Goal: Information Seeking & Learning: Learn about a topic

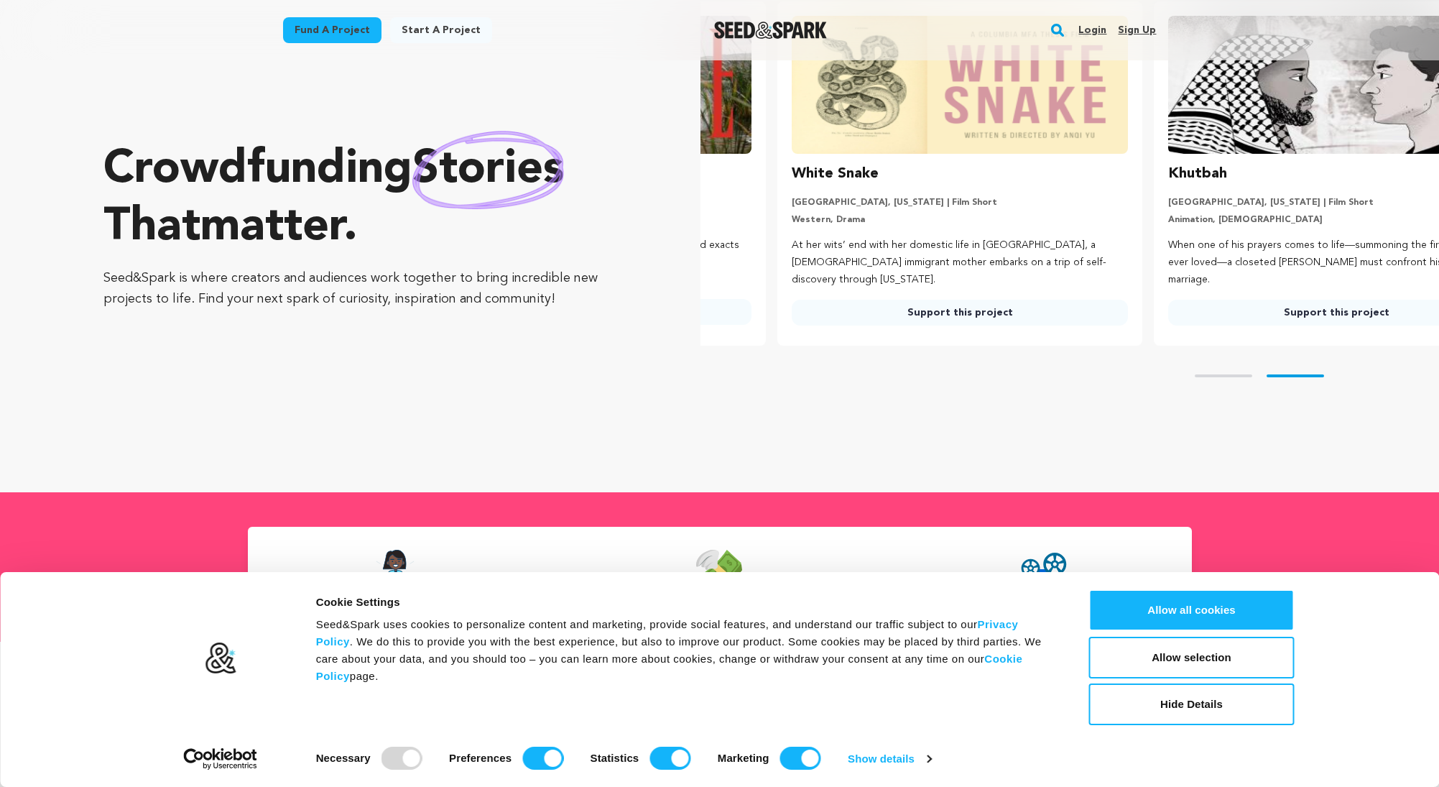
scroll to position [0, 388]
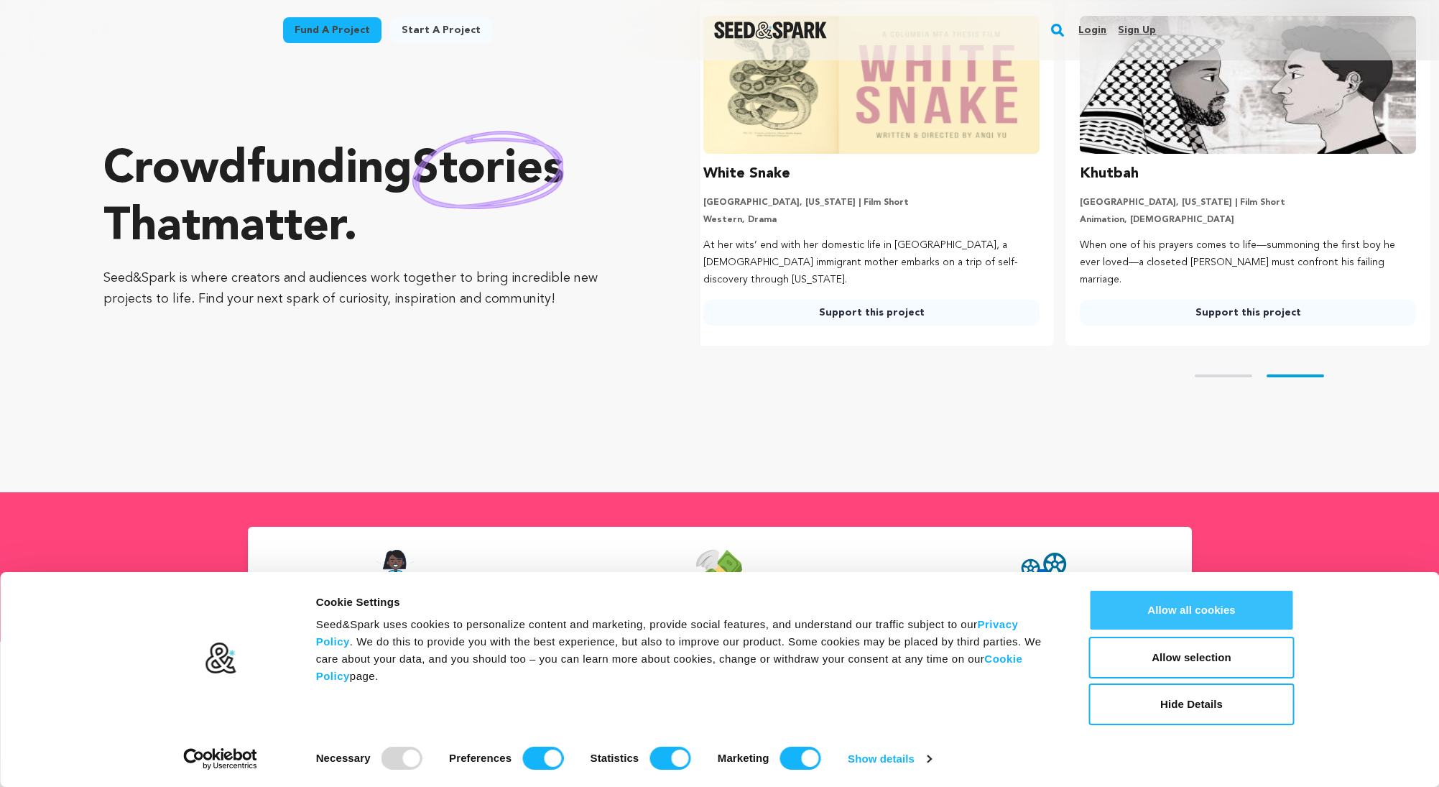
click at [1204, 603] on button "Allow all cookies" at bounding box center [1191, 610] width 205 height 42
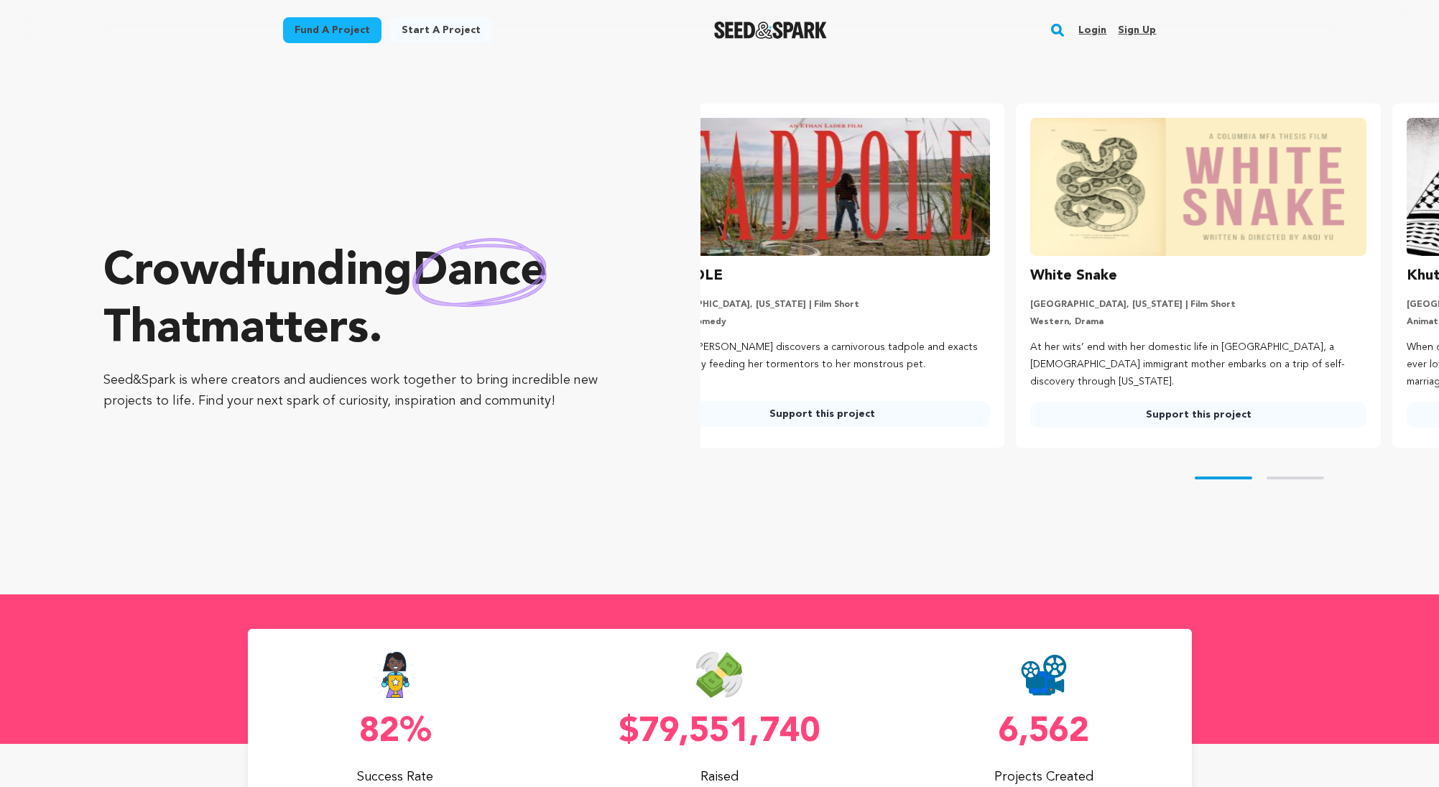
scroll to position [0, 0]
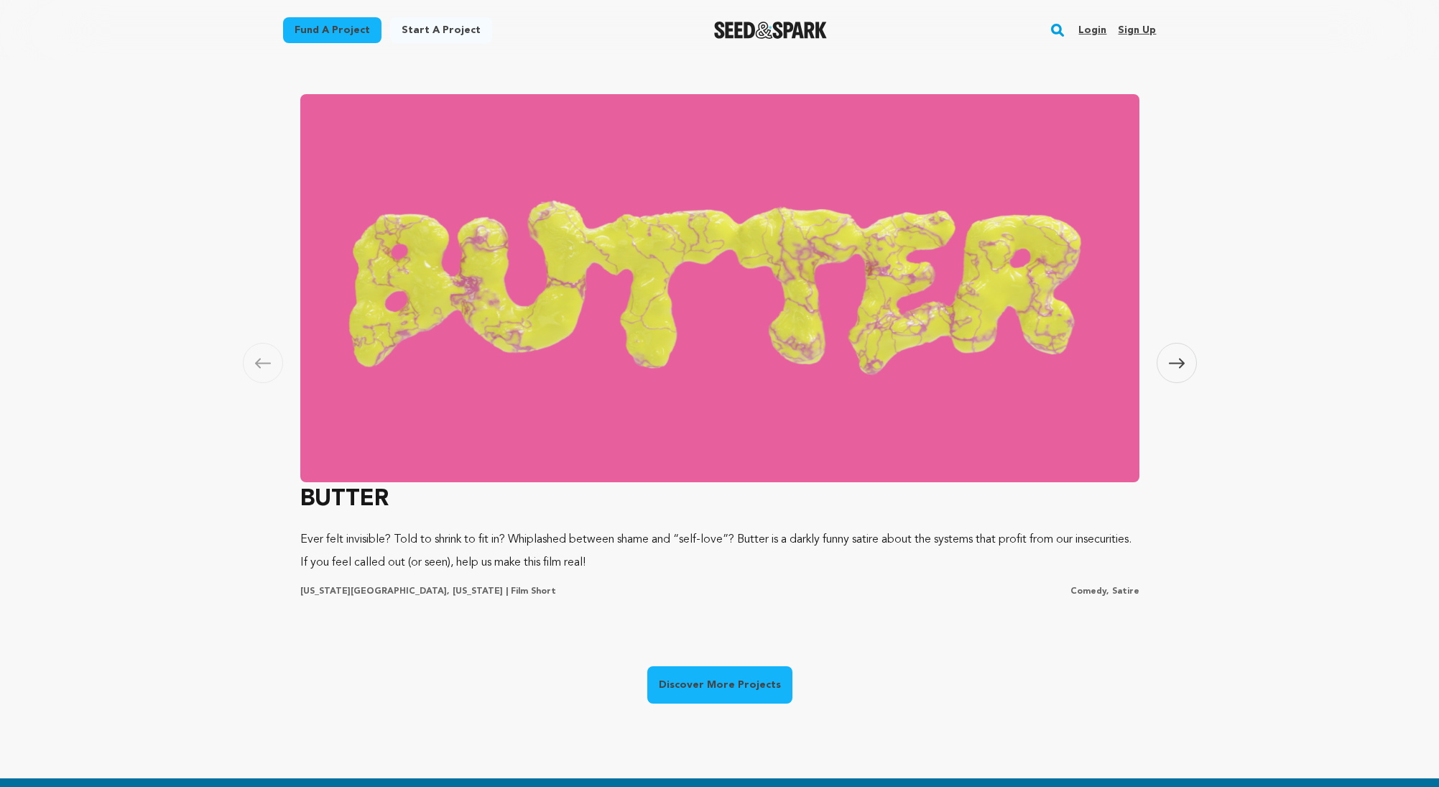
scroll to position [1016, 0]
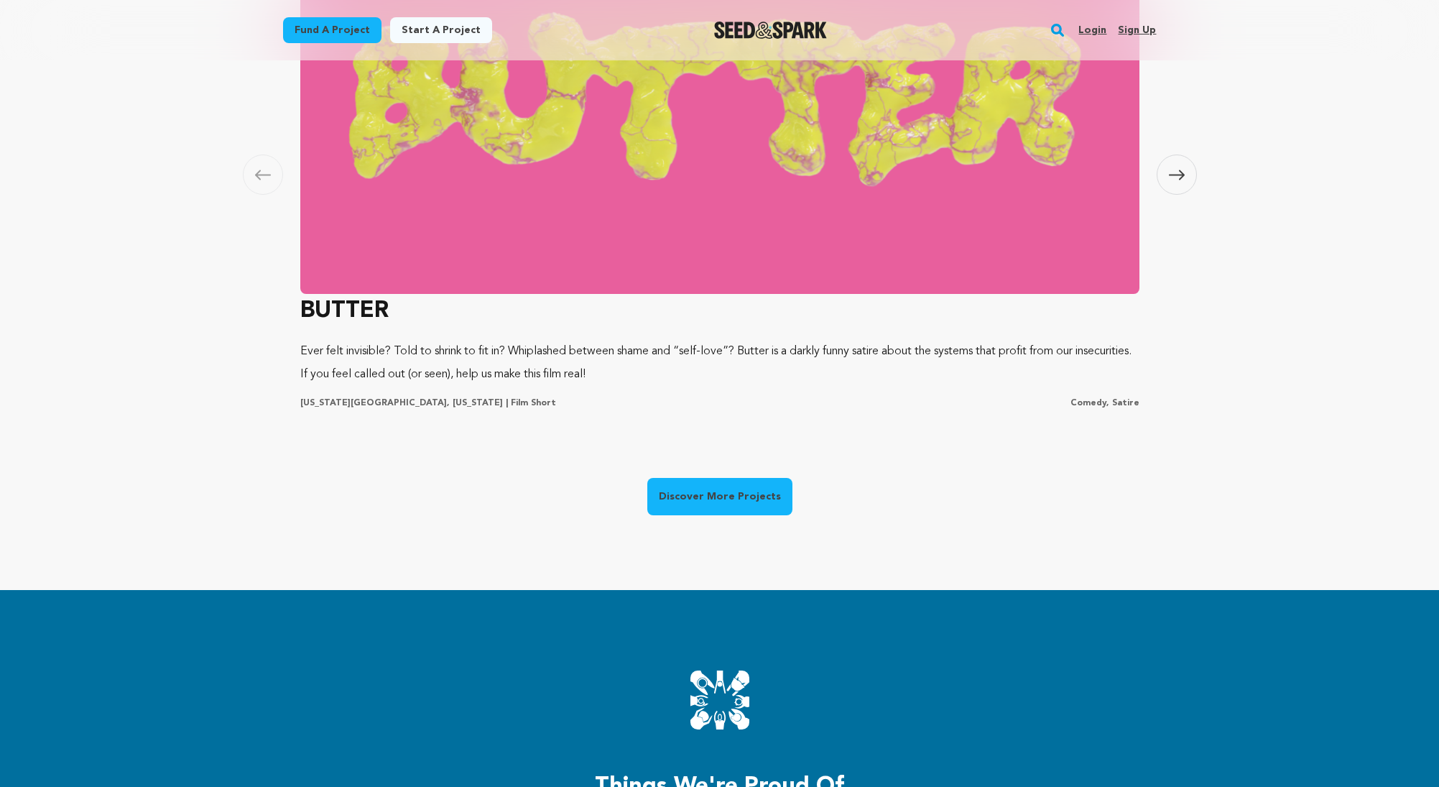
click at [716, 291] on img at bounding box center [719, 100] width 839 height 388
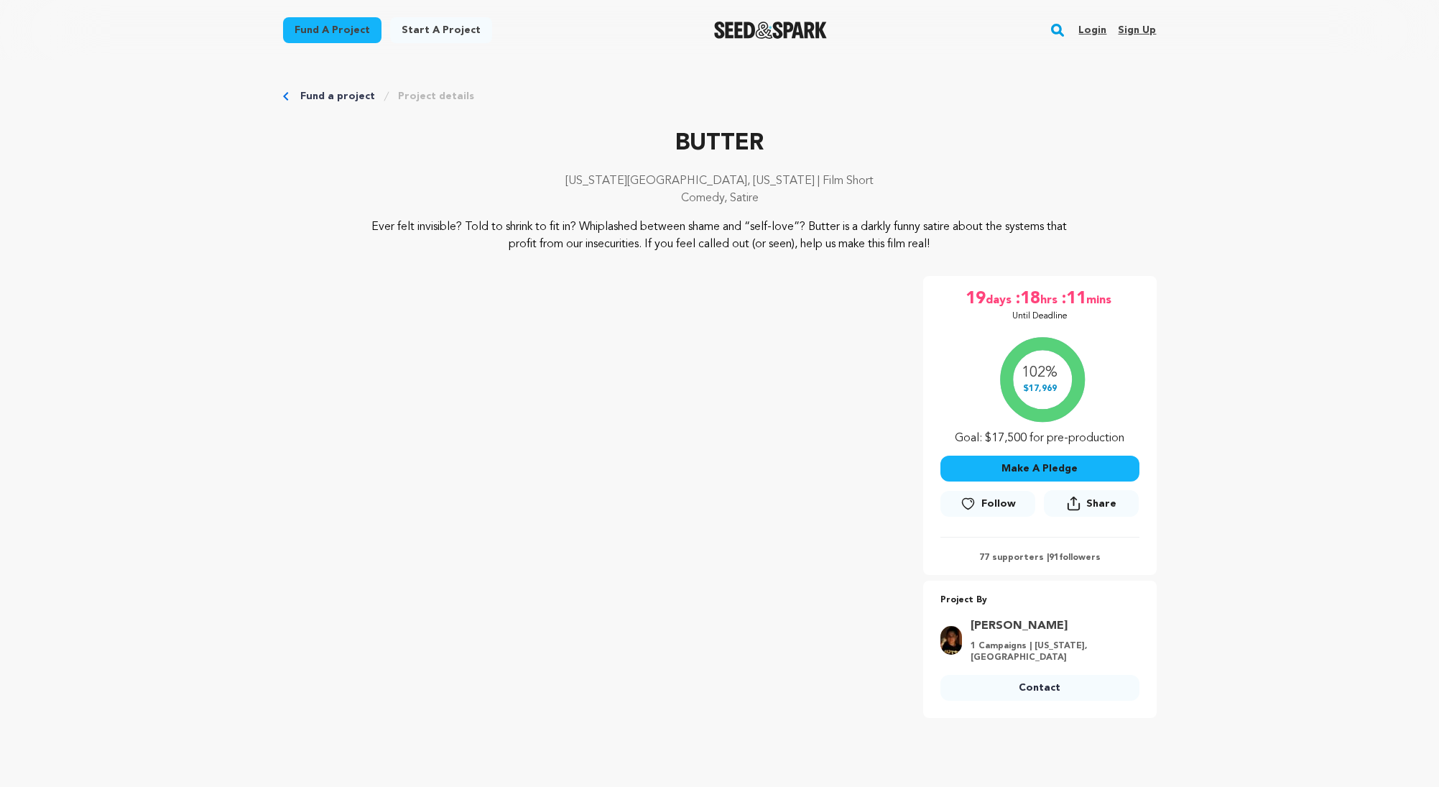
click at [1024, 626] on link "Priyanka Krishnan" at bounding box center [1051, 625] width 160 height 17
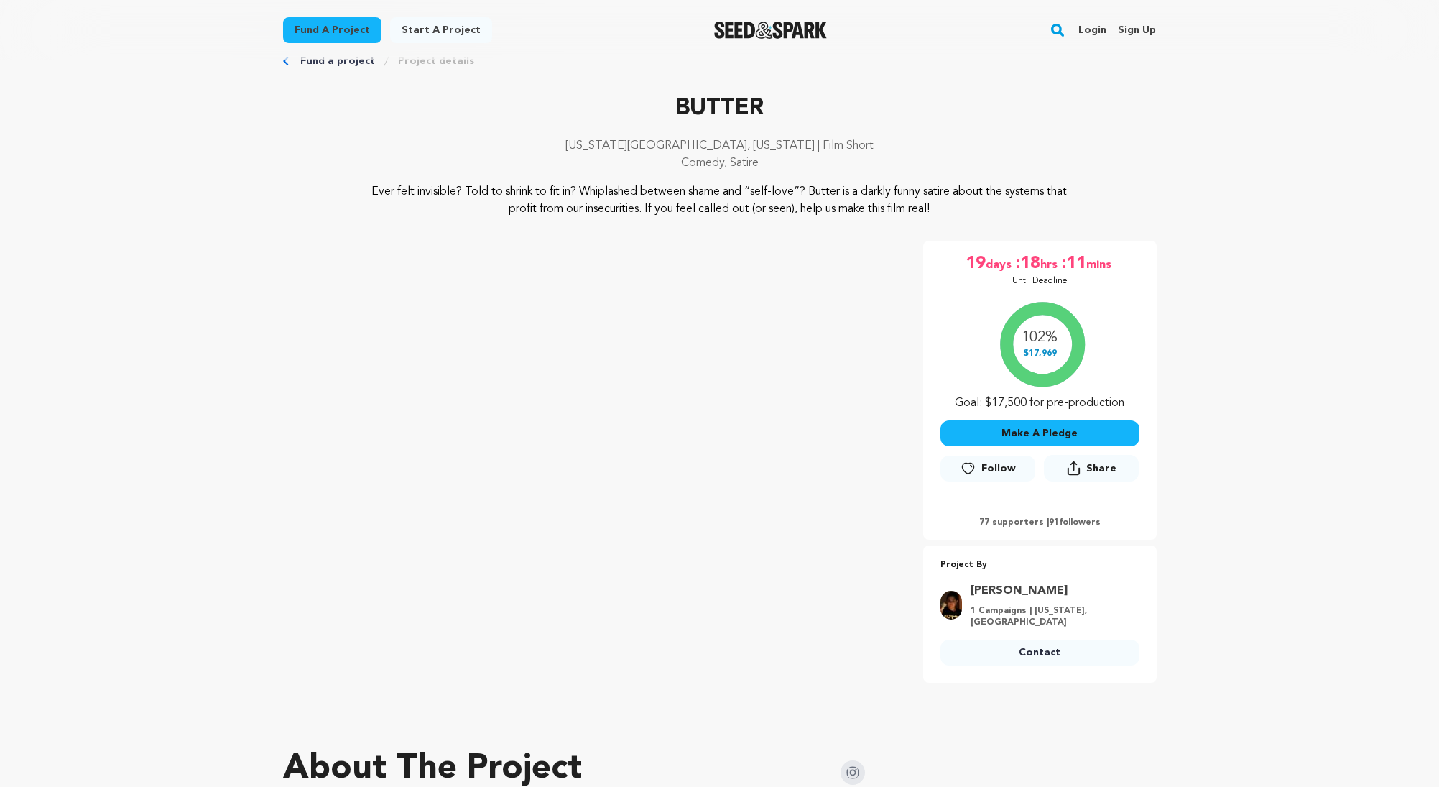
click at [756, 204] on p "Ever felt invisible? Told to shrink to fit in? Whiplashed between shame and “se…" at bounding box center [719, 200] width 699 height 34
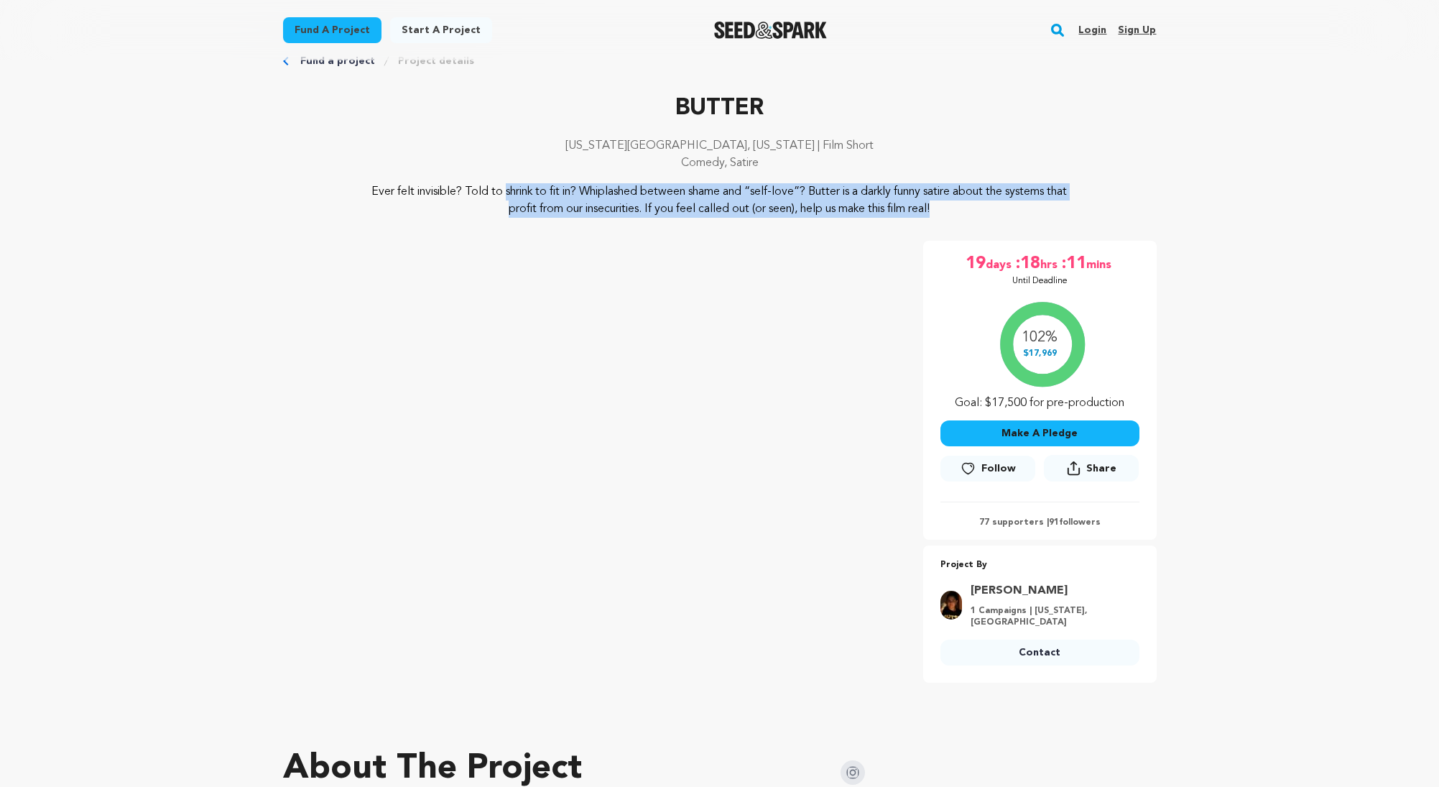
click at [756, 204] on p "Ever felt invisible? Told to shrink to fit in? Whiplashed between shame and “se…" at bounding box center [719, 200] width 699 height 34
click at [677, 193] on p "Ever felt invisible? Told to shrink to fit in? Whiplashed between shame and “se…" at bounding box center [719, 200] width 699 height 34
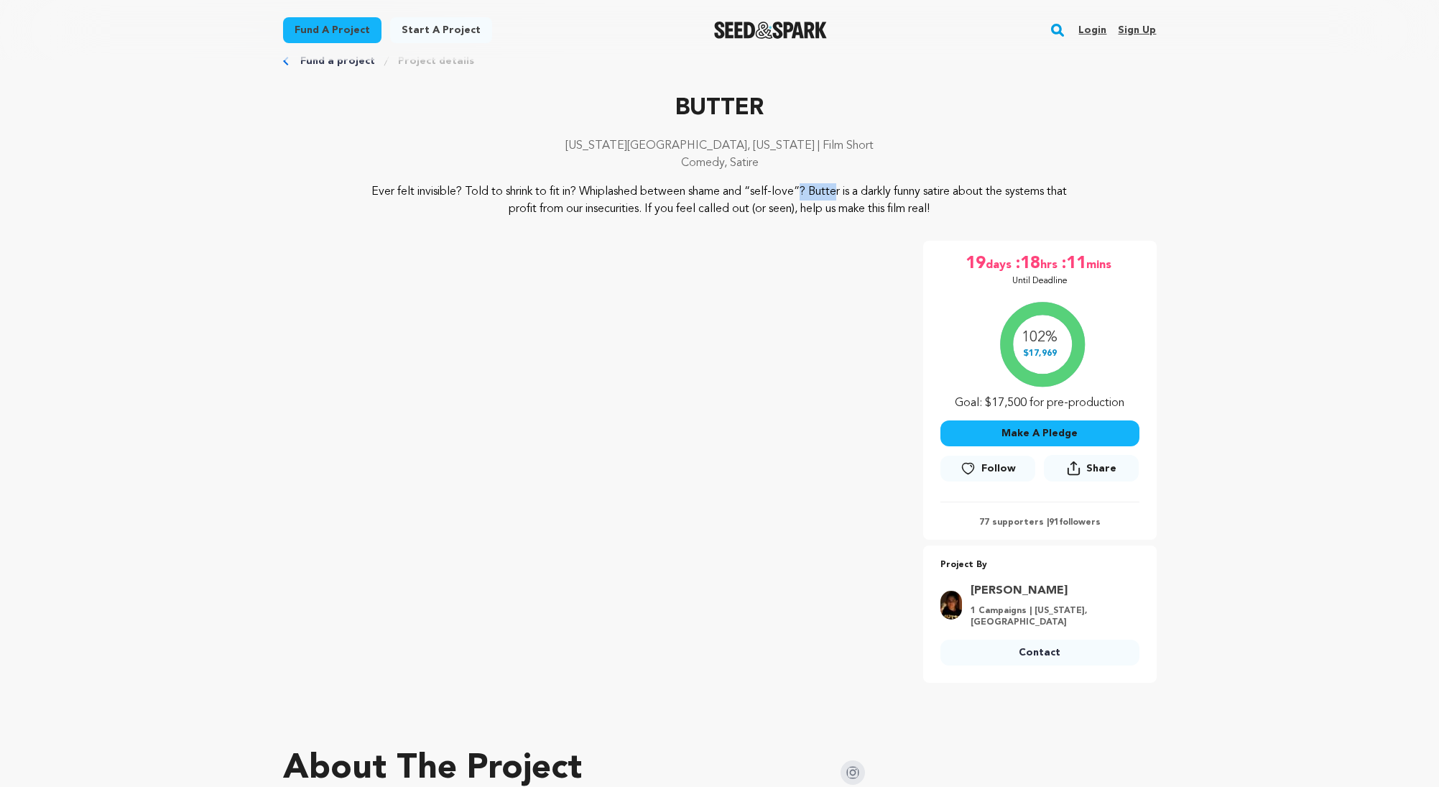
click at [677, 193] on p "Ever felt invisible? Told to shrink to fit in? Whiplashed between shame and “se…" at bounding box center [719, 200] width 699 height 34
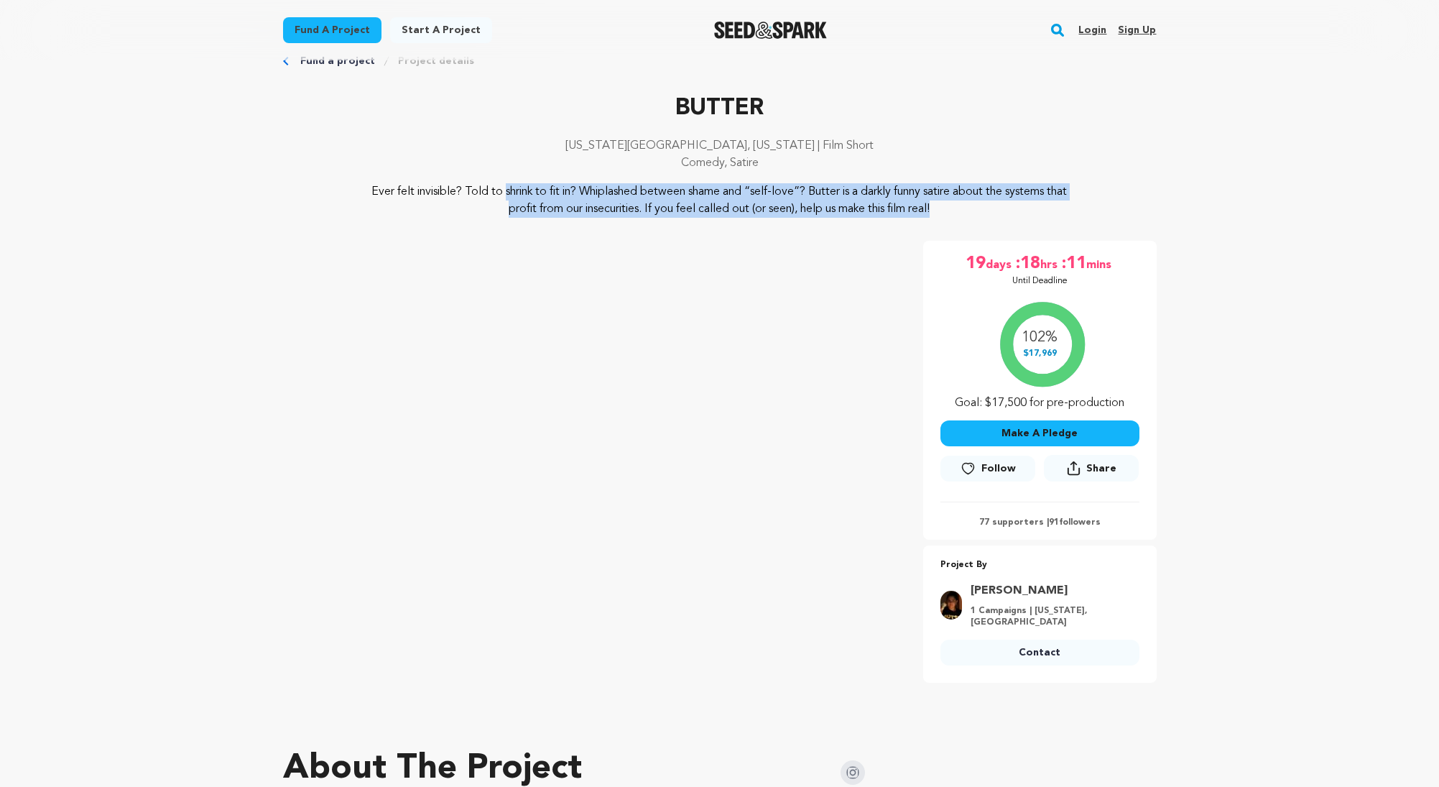
click at [677, 193] on p "Ever felt invisible? Told to shrink to fit in? Whiplashed between shame and “se…" at bounding box center [719, 200] width 699 height 34
click at [755, 203] on p "Ever felt invisible? Told to shrink to fit in? Whiplashed between shame and “se…" at bounding box center [719, 200] width 699 height 34
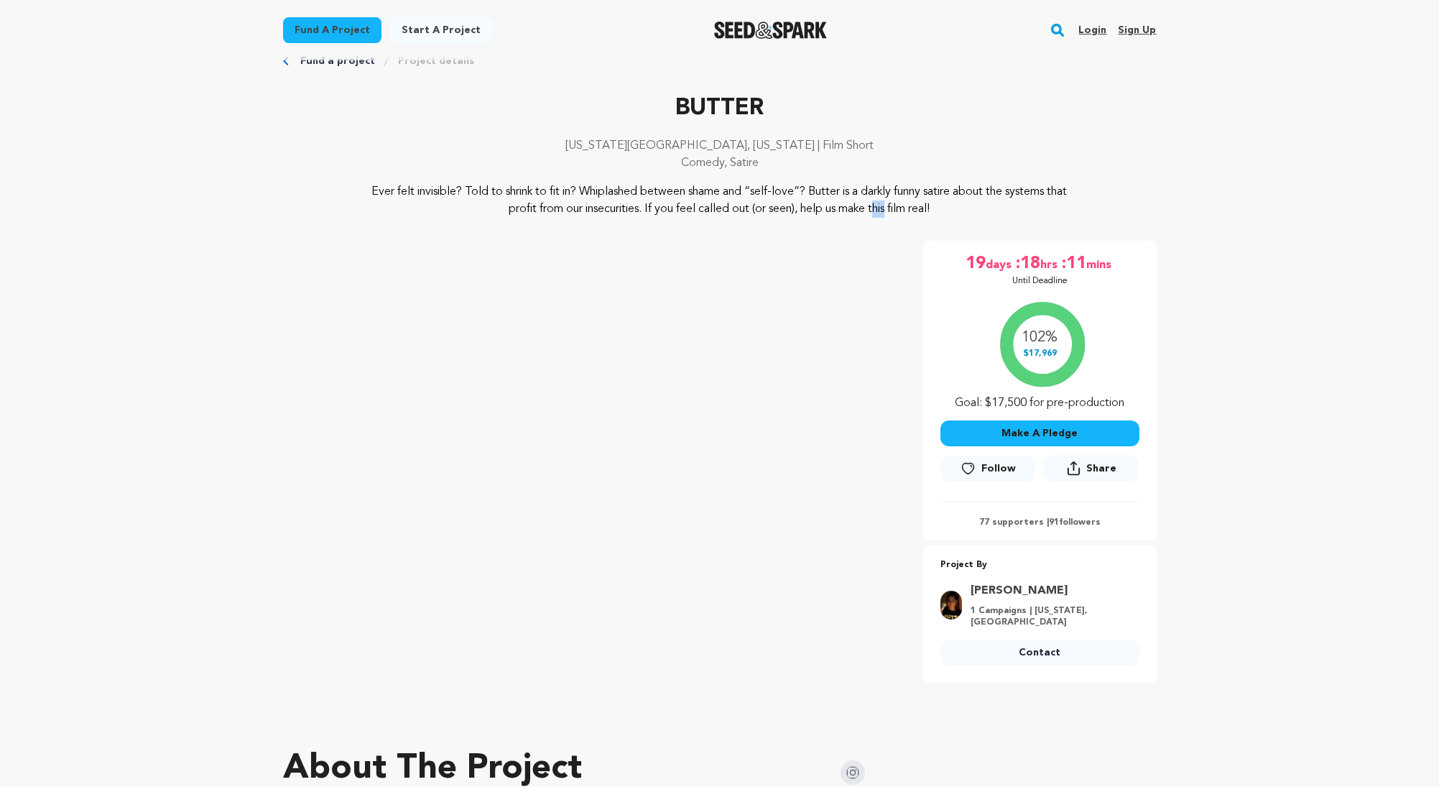
click at [755, 203] on p "Ever felt invisible? Told to shrink to fit in? Whiplashed between shame and “se…" at bounding box center [719, 200] width 699 height 34
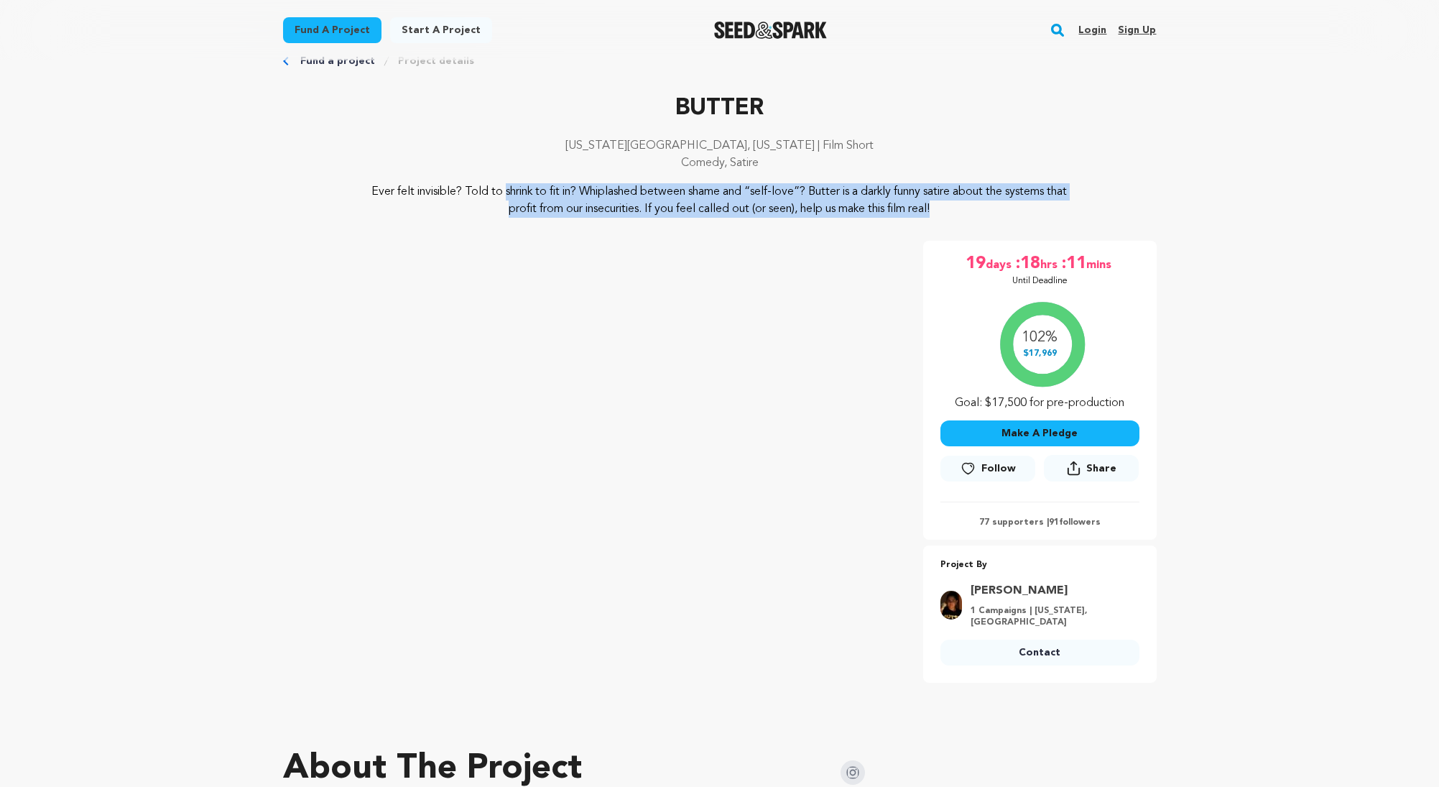
click at [755, 203] on p "Ever felt invisible? Told to shrink to fit in? Whiplashed between shame and “se…" at bounding box center [719, 200] width 699 height 34
click at [695, 189] on p "Ever felt invisible? Told to shrink to fit in? Whiplashed between shame and “se…" at bounding box center [719, 200] width 699 height 34
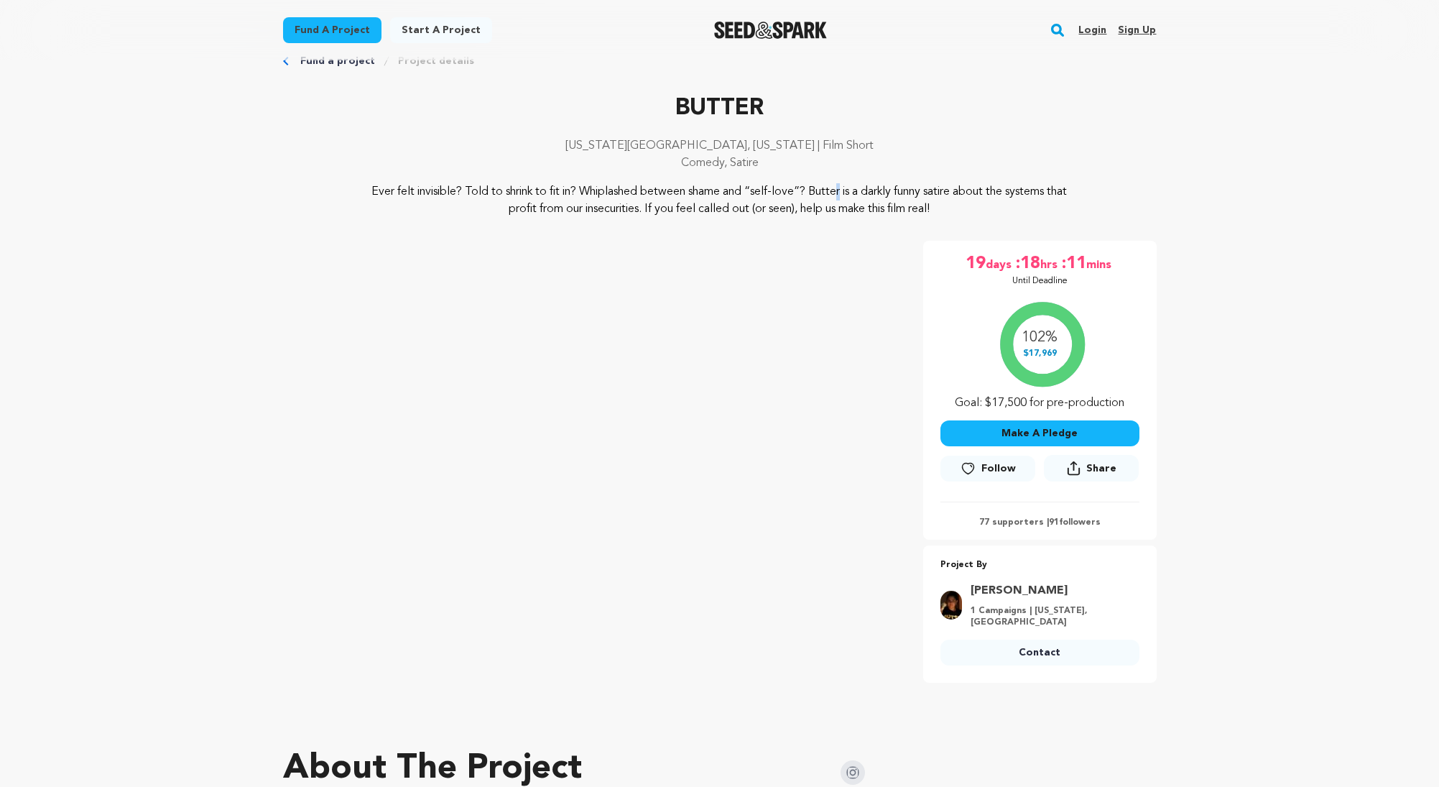
click at [695, 189] on p "Ever felt invisible? Told to shrink to fit in? Whiplashed between shame and “se…" at bounding box center [719, 200] width 699 height 34
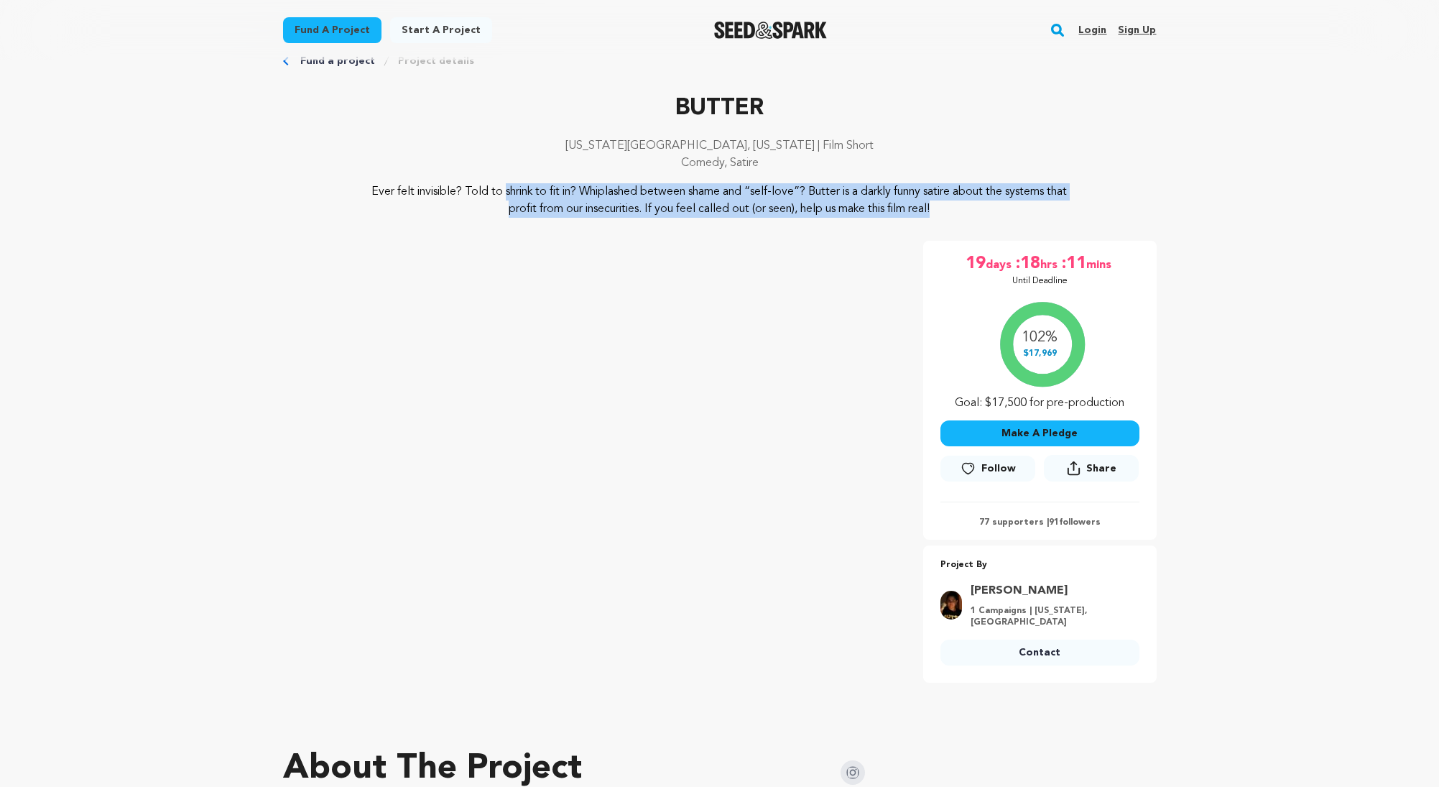
click at [695, 189] on p "Ever felt invisible? Told to shrink to fit in? Whiplashed between shame and “se…" at bounding box center [719, 200] width 699 height 34
click at [741, 214] on p "Ever felt invisible? Told to shrink to fit in? Whiplashed between shame and “se…" at bounding box center [719, 200] width 699 height 34
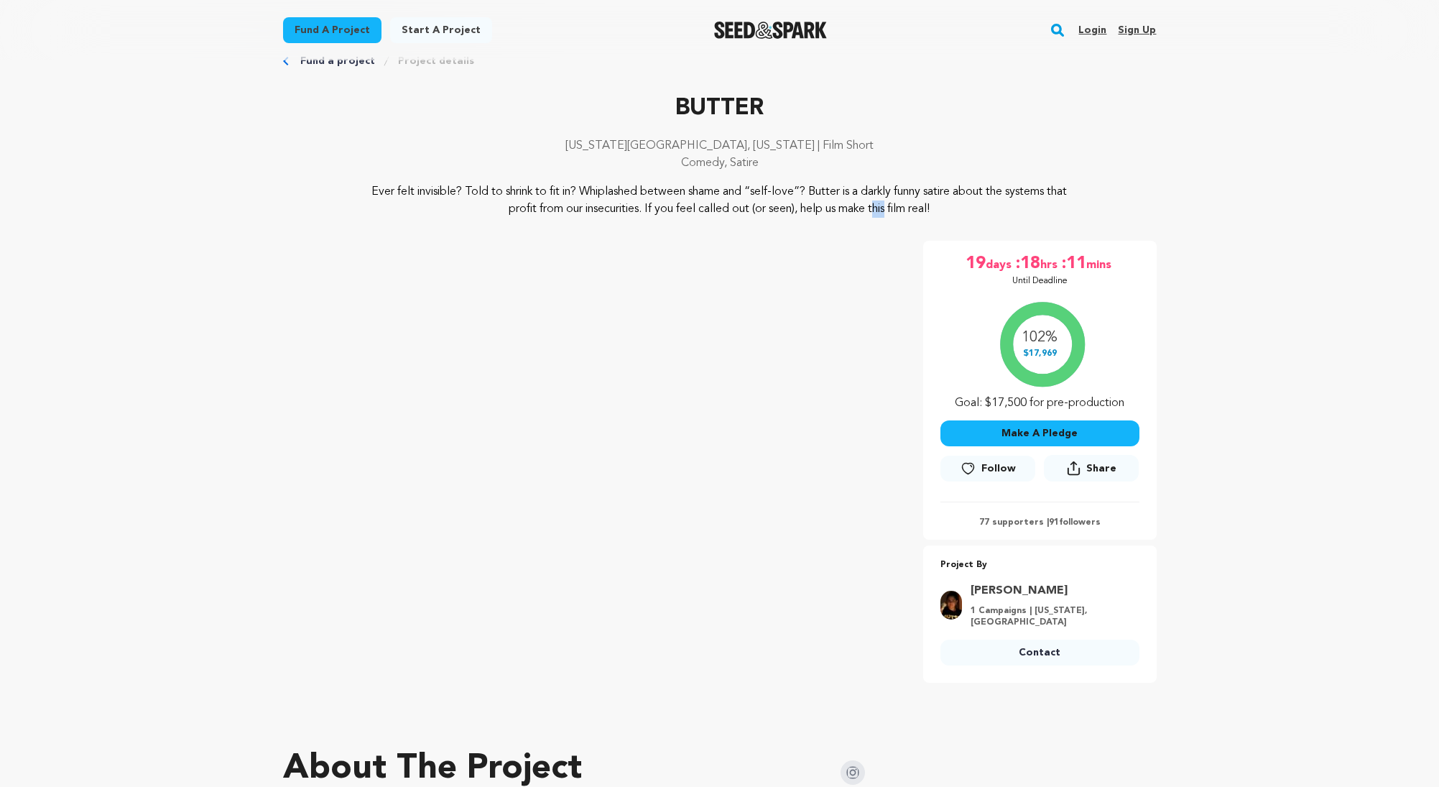
click at [741, 214] on p "Ever felt invisible? Told to shrink to fit in? Whiplashed between shame and “se…" at bounding box center [719, 200] width 699 height 34
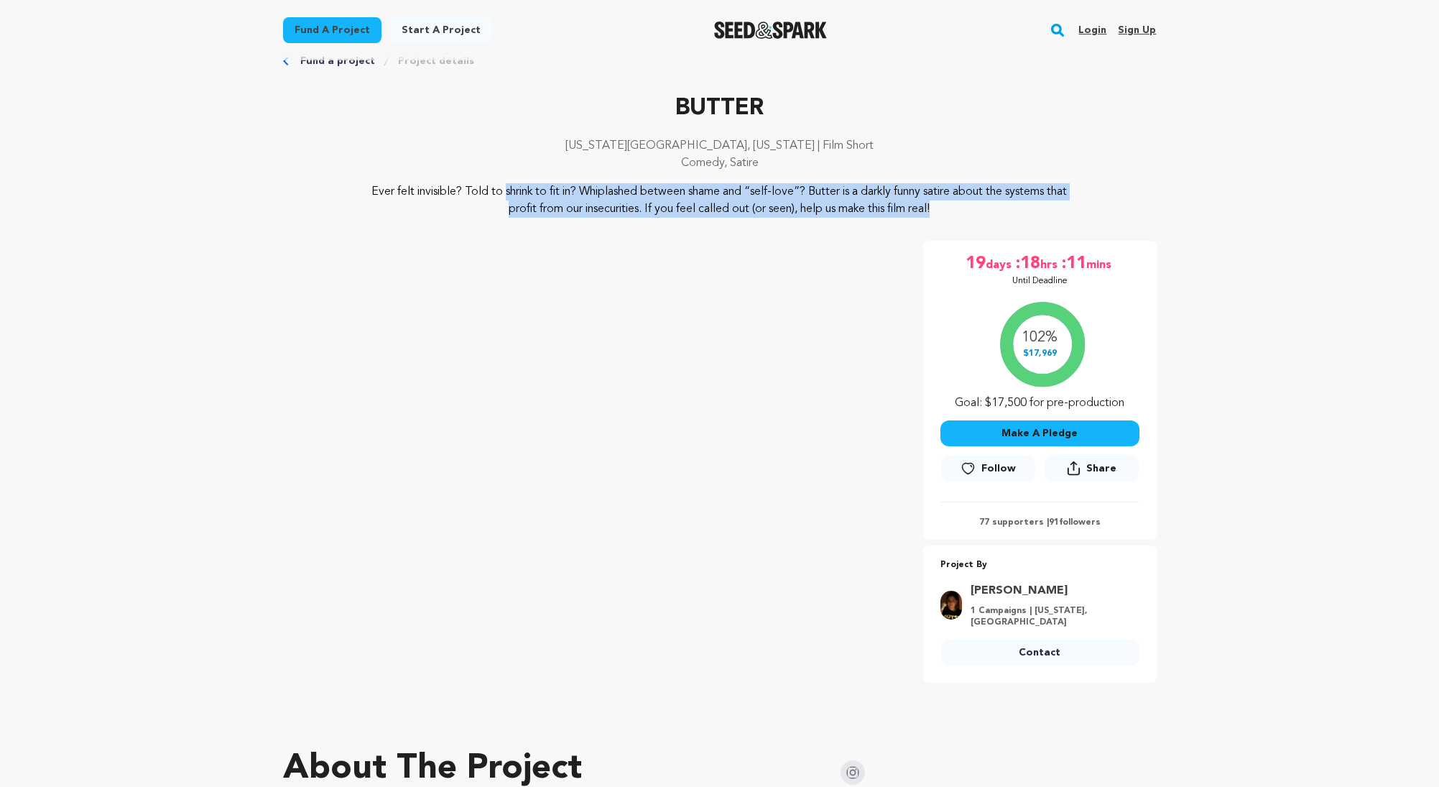
click at [741, 214] on p "Ever felt invisible? Told to shrink to fit in? Whiplashed between shame and “se…" at bounding box center [719, 200] width 699 height 34
click at [668, 197] on p "Ever felt invisible? Told to shrink to fit in? Whiplashed between shame and “se…" at bounding box center [719, 200] width 699 height 34
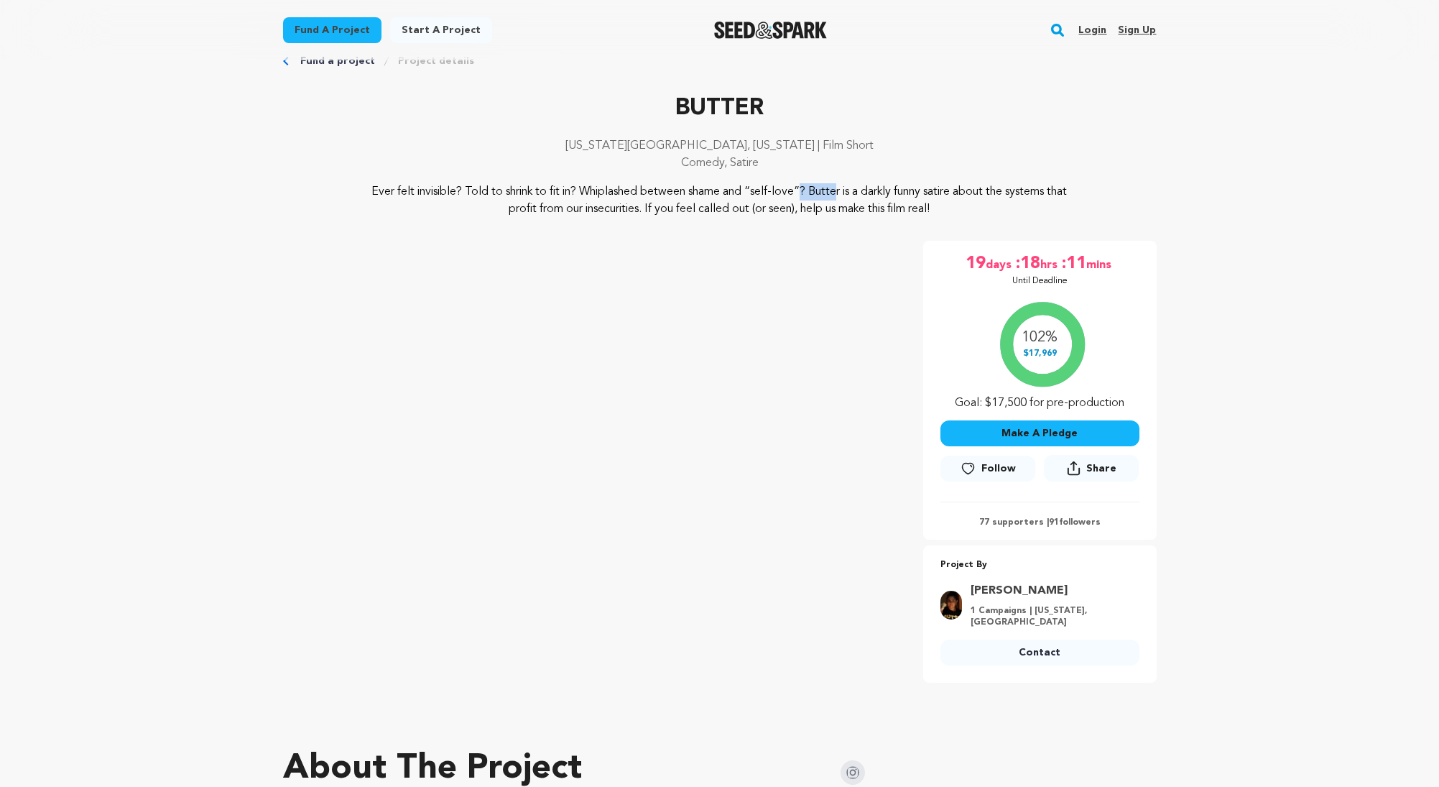
click at [668, 196] on p "Ever felt invisible? Told to shrink to fit in? Whiplashed between shame and “se…" at bounding box center [719, 200] width 699 height 34
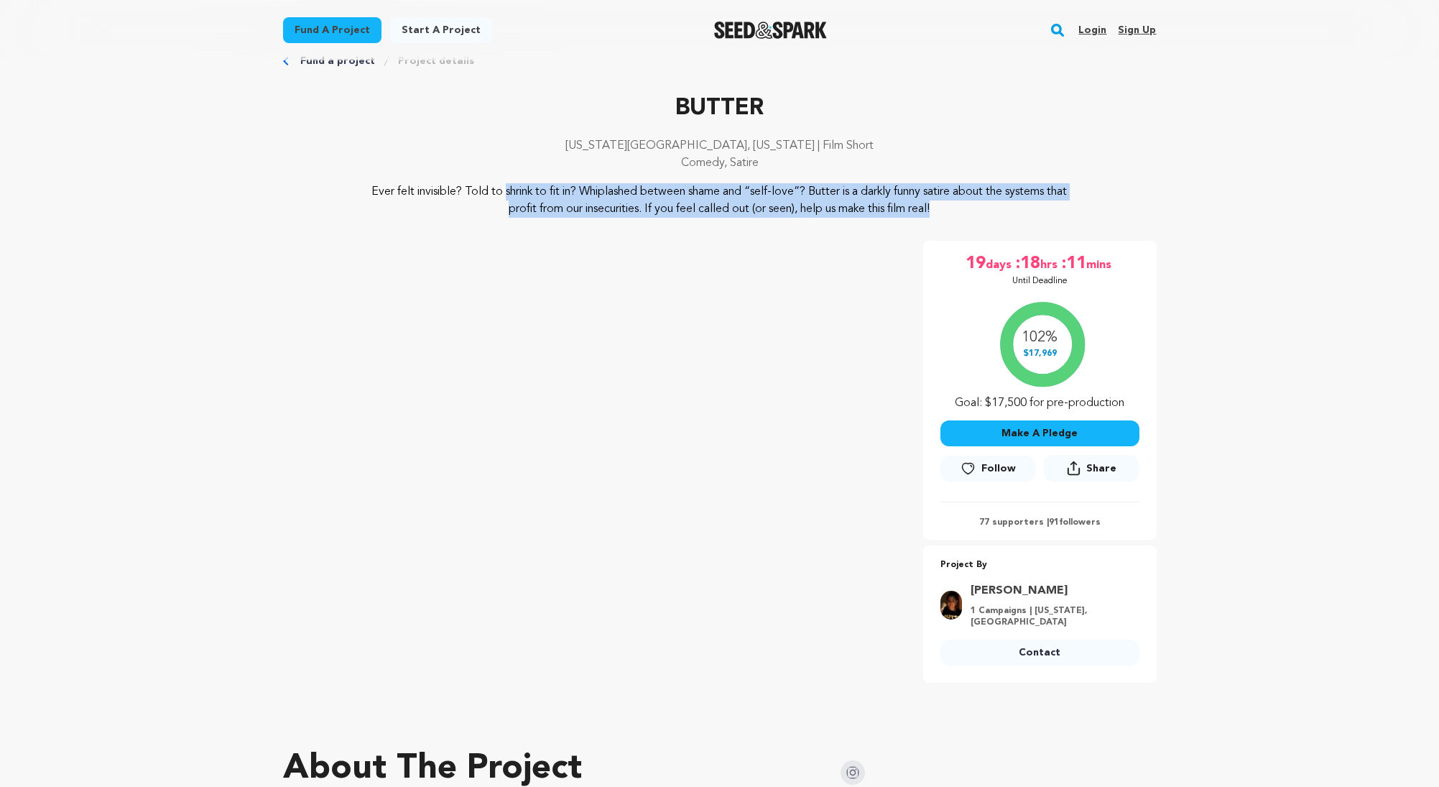
click at [668, 196] on p "Ever felt invisible? Told to shrink to fit in? Whiplashed between shame and “se…" at bounding box center [719, 200] width 699 height 34
click at [647, 200] on p "Ever felt invisible? Told to shrink to fit in? Whiplashed between shame and “se…" at bounding box center [719, 200] width 699 height 34
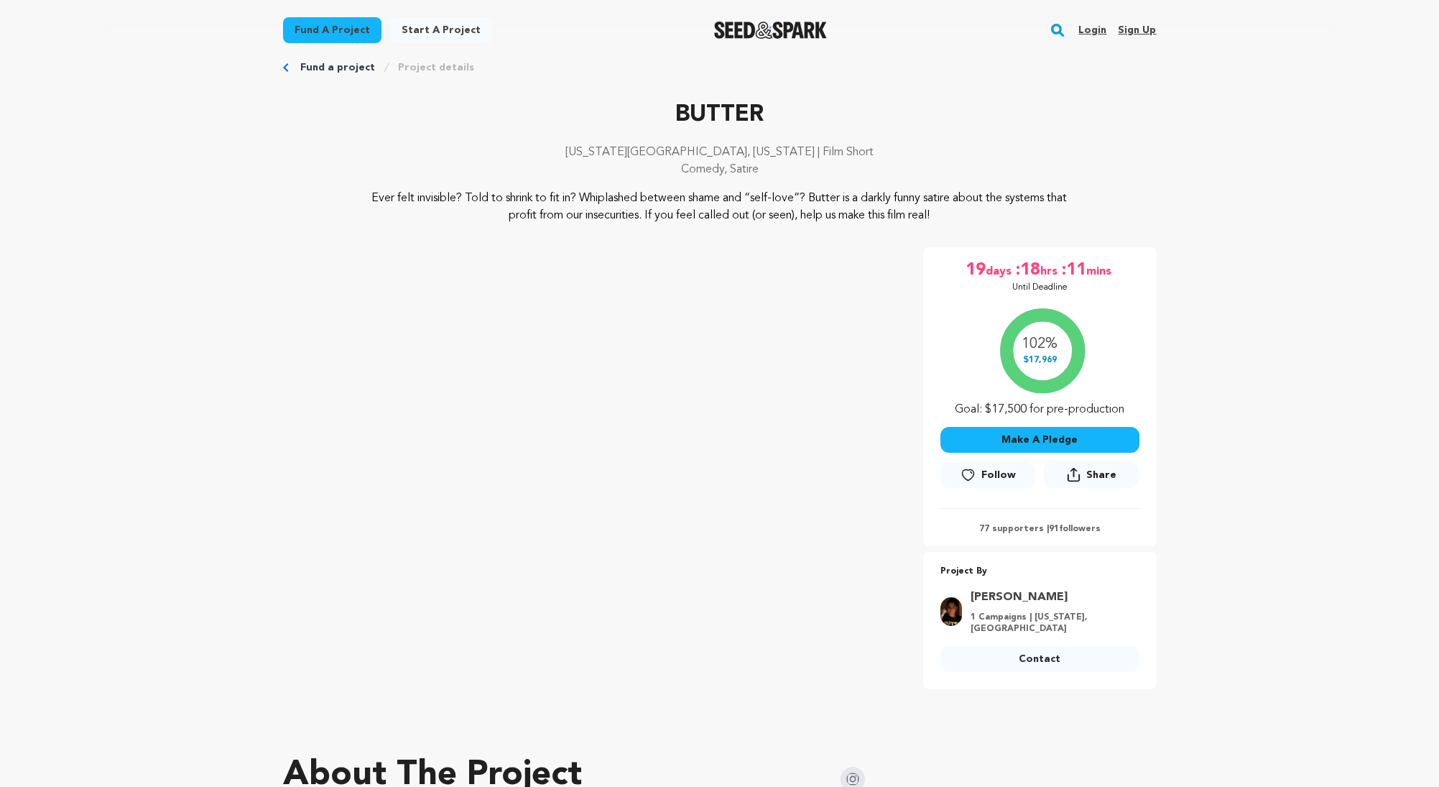
scroll to position [1, 0]
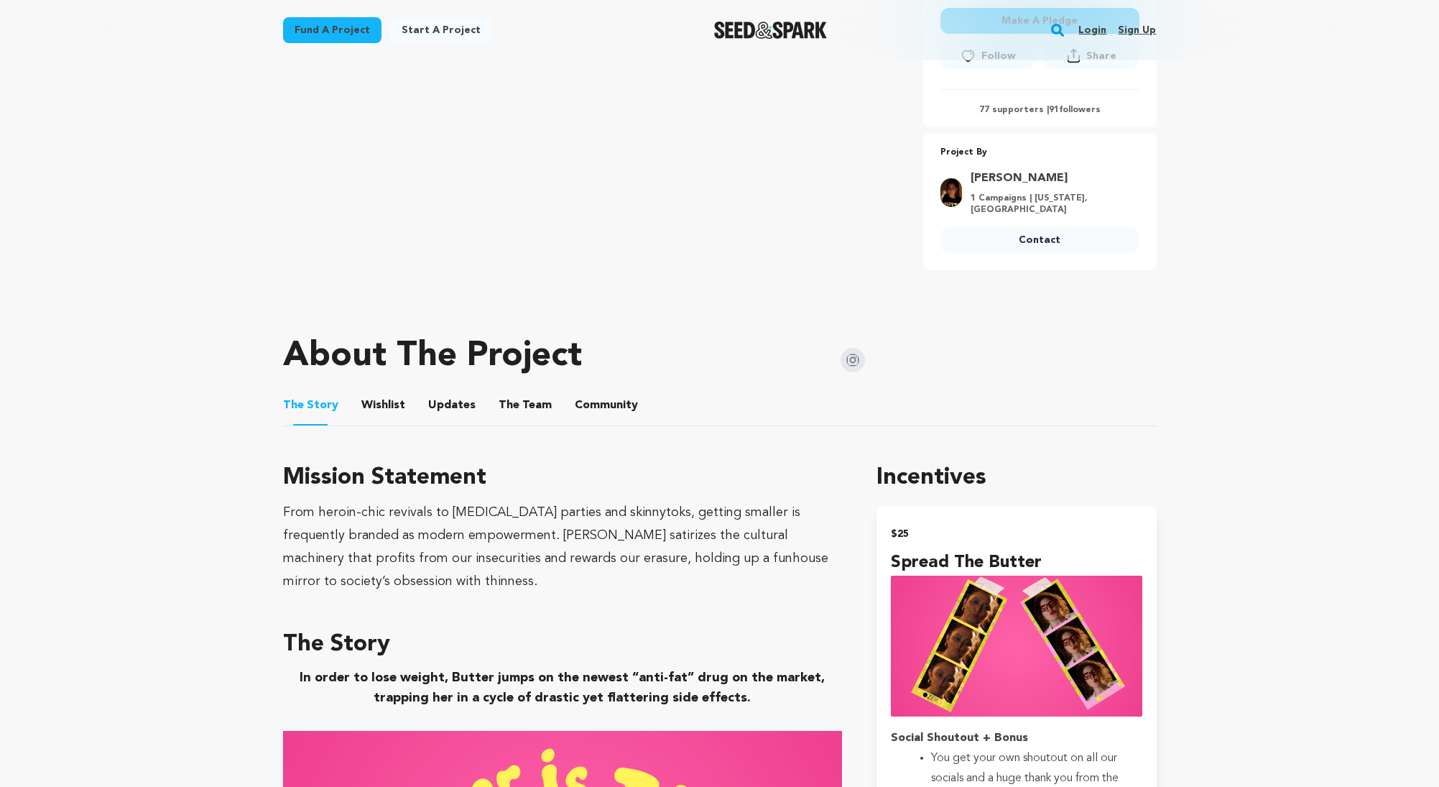
scroll to position [580, 0]
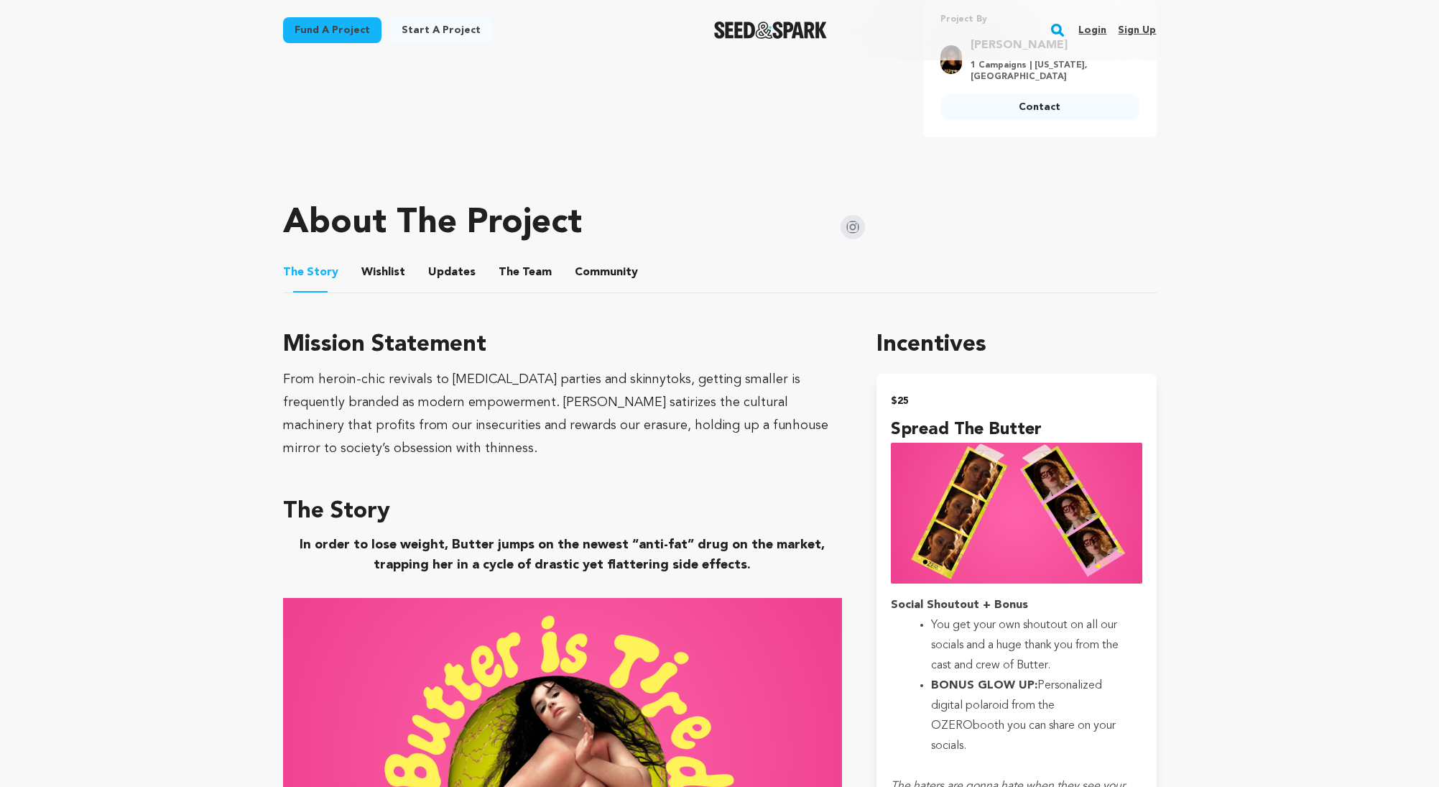
click at [356, 269] on ul "The Story The Story Wishlist Wishlist Updates Updates The Team The Team Communi…" at bounding box center [720, 272] width 874 height 41
click at [381, 276] on button "Wishlist" at bounding box center [383, 275] width 34 height 34
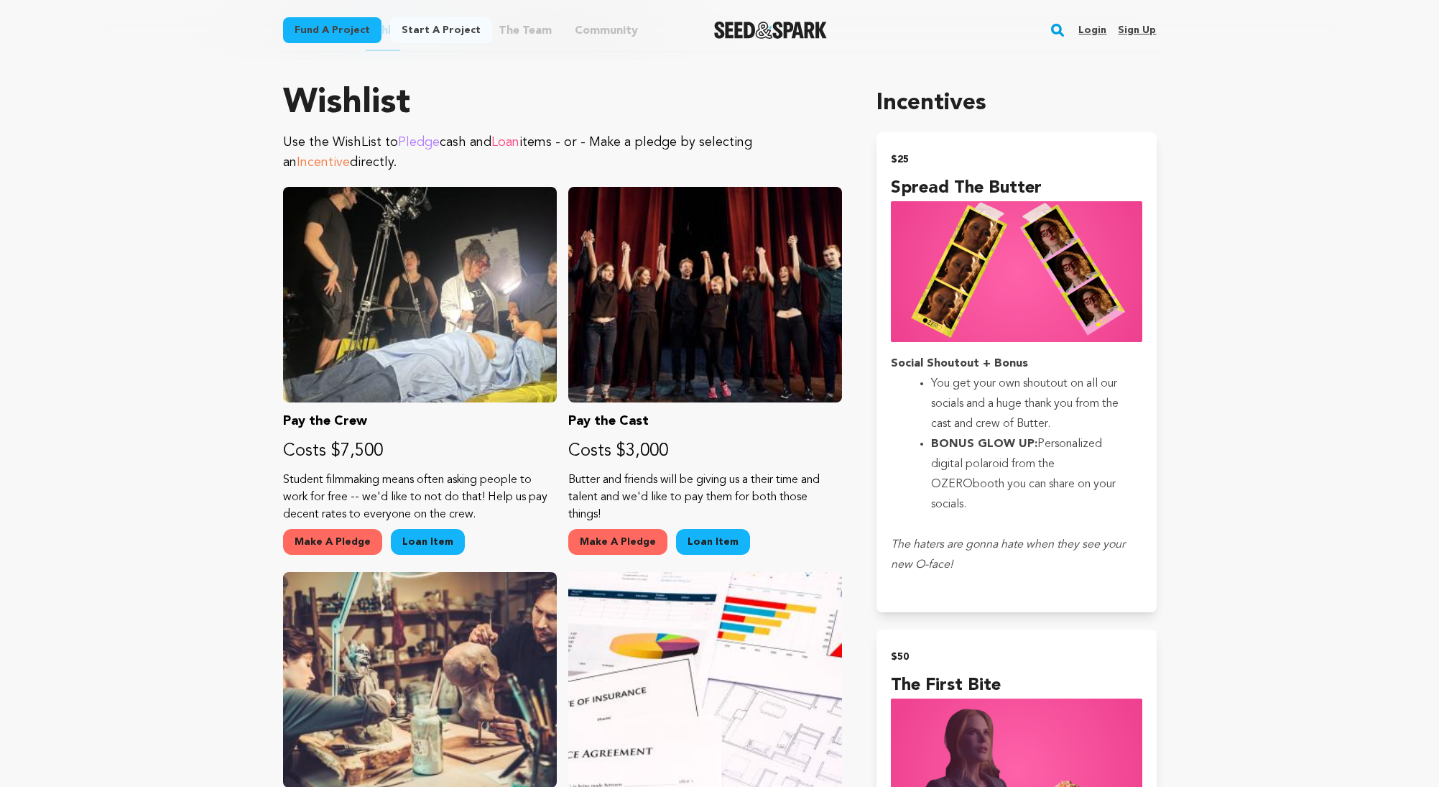
scroll to position [688, 0]
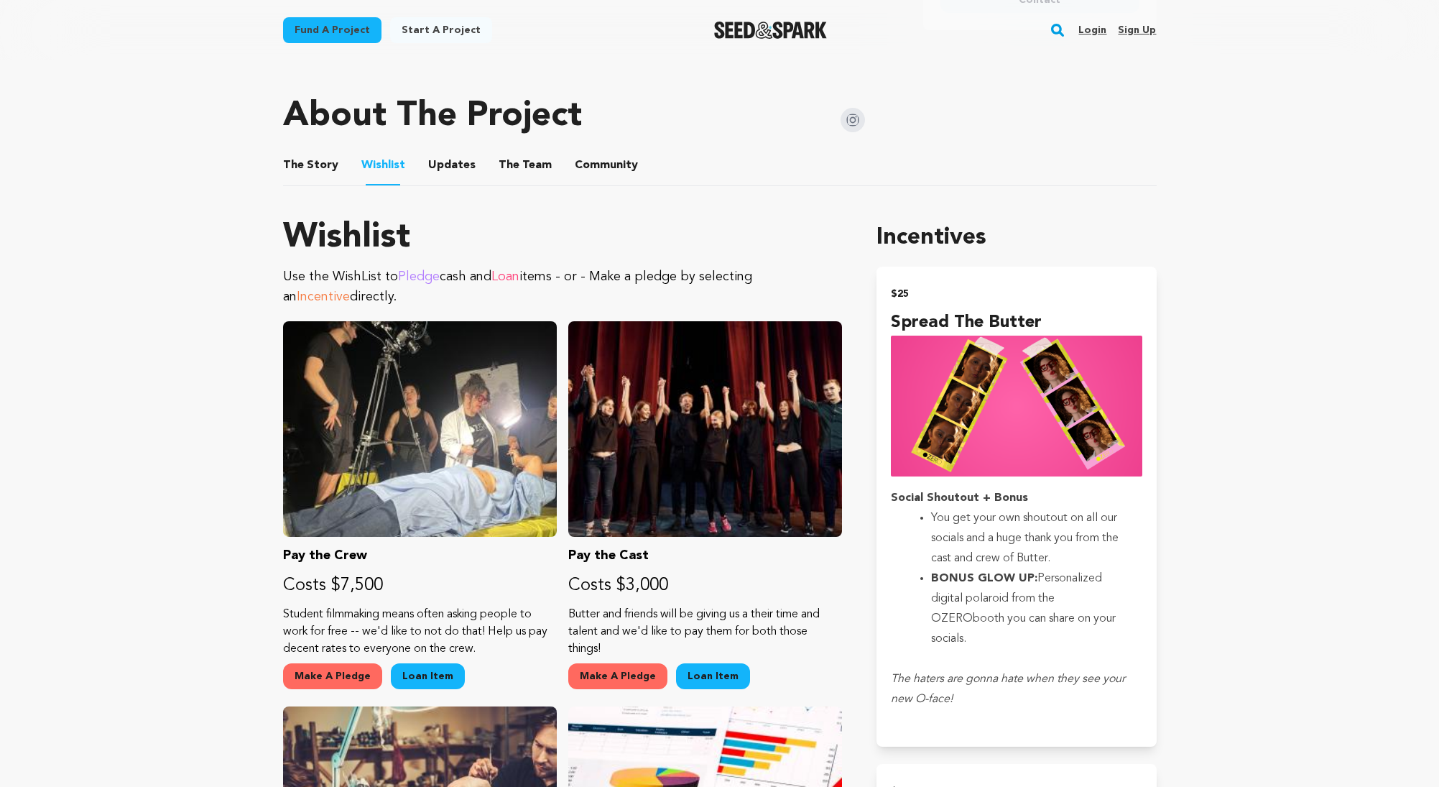
click at [447, 160] on button "Updates" at bounding box center [452, 168] width 34 height 34
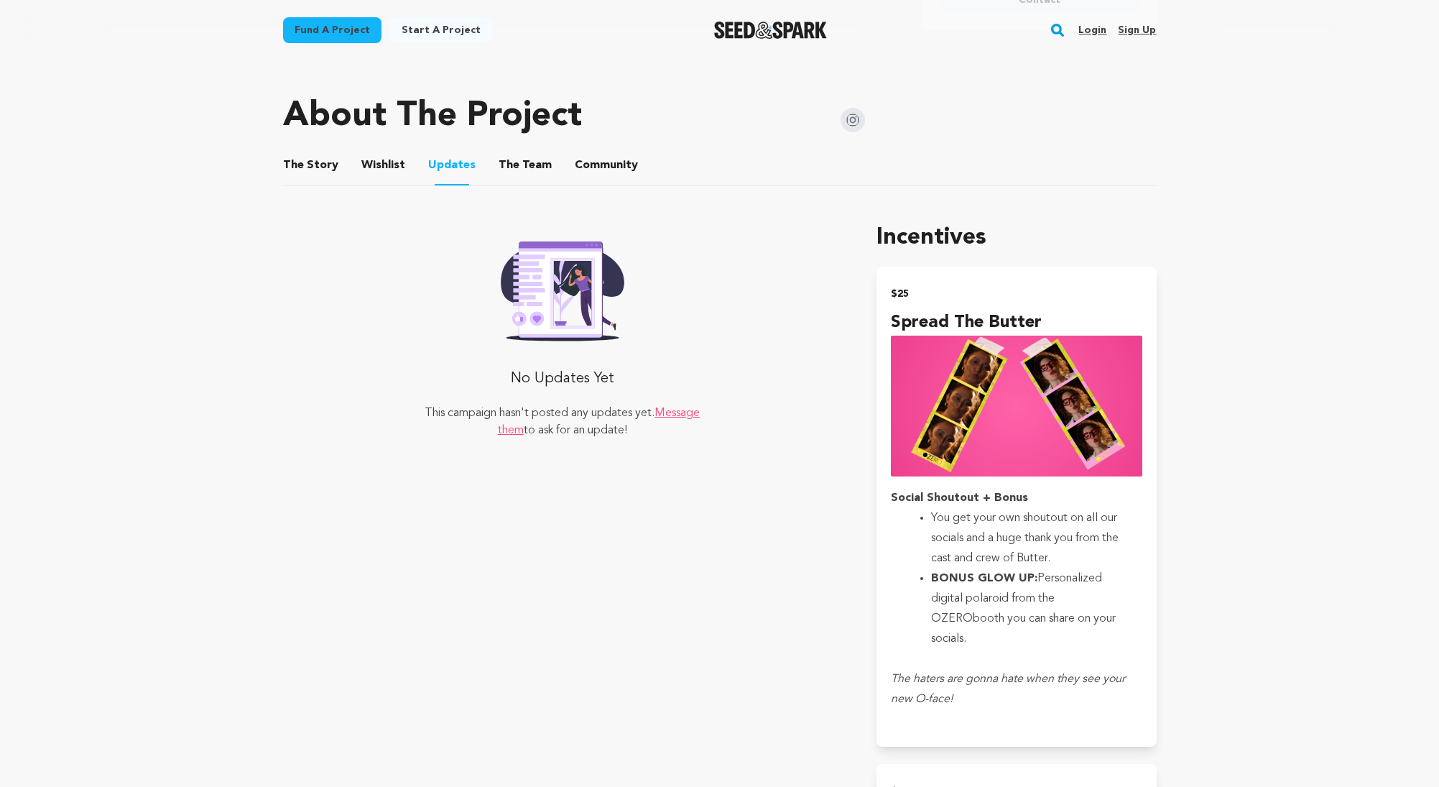
click at [520, 167] on button "The Team" at bounding box center [525, 168] width 34 height 34
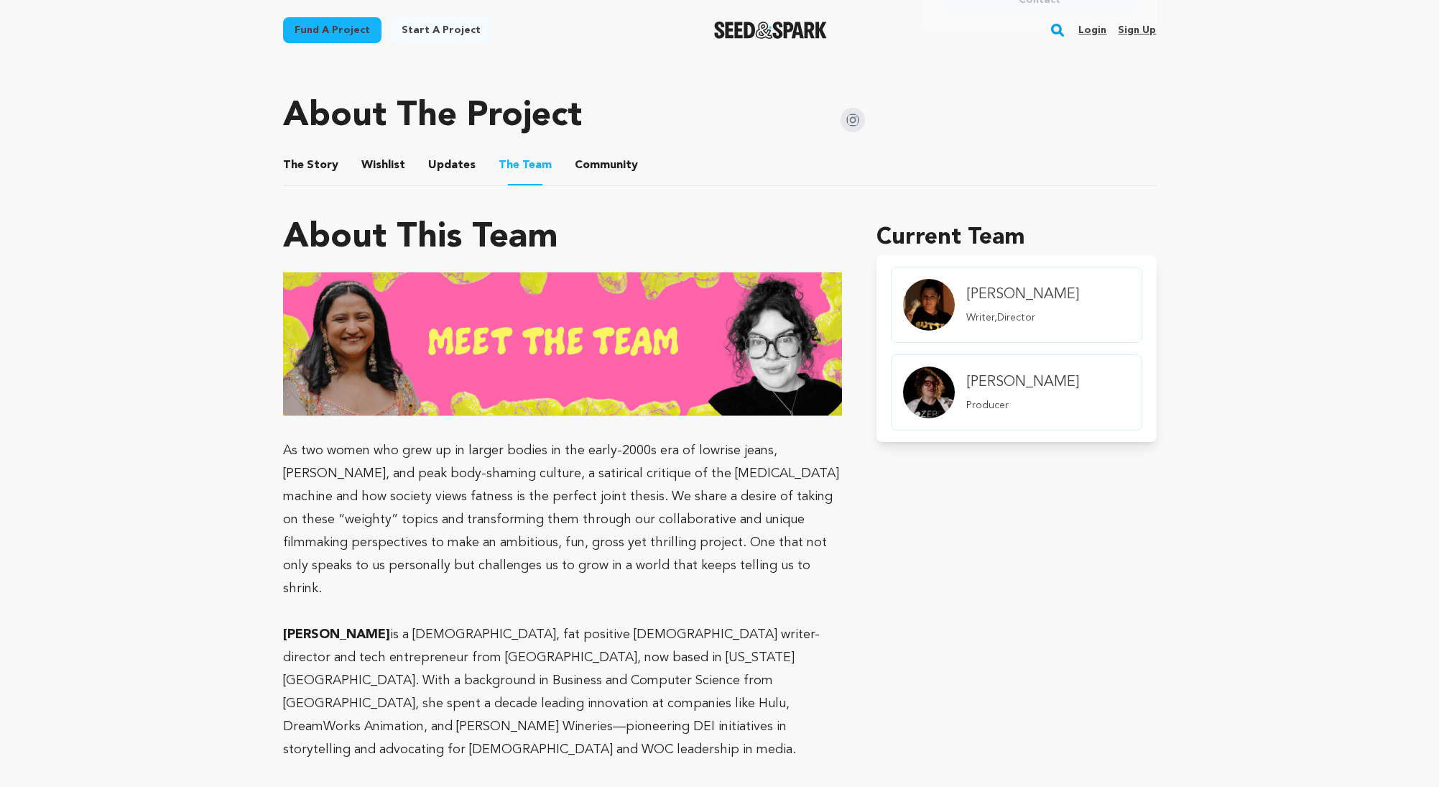
click at [605, 169] on button "Community" at bounding box center [606, 168] width 34 height 34
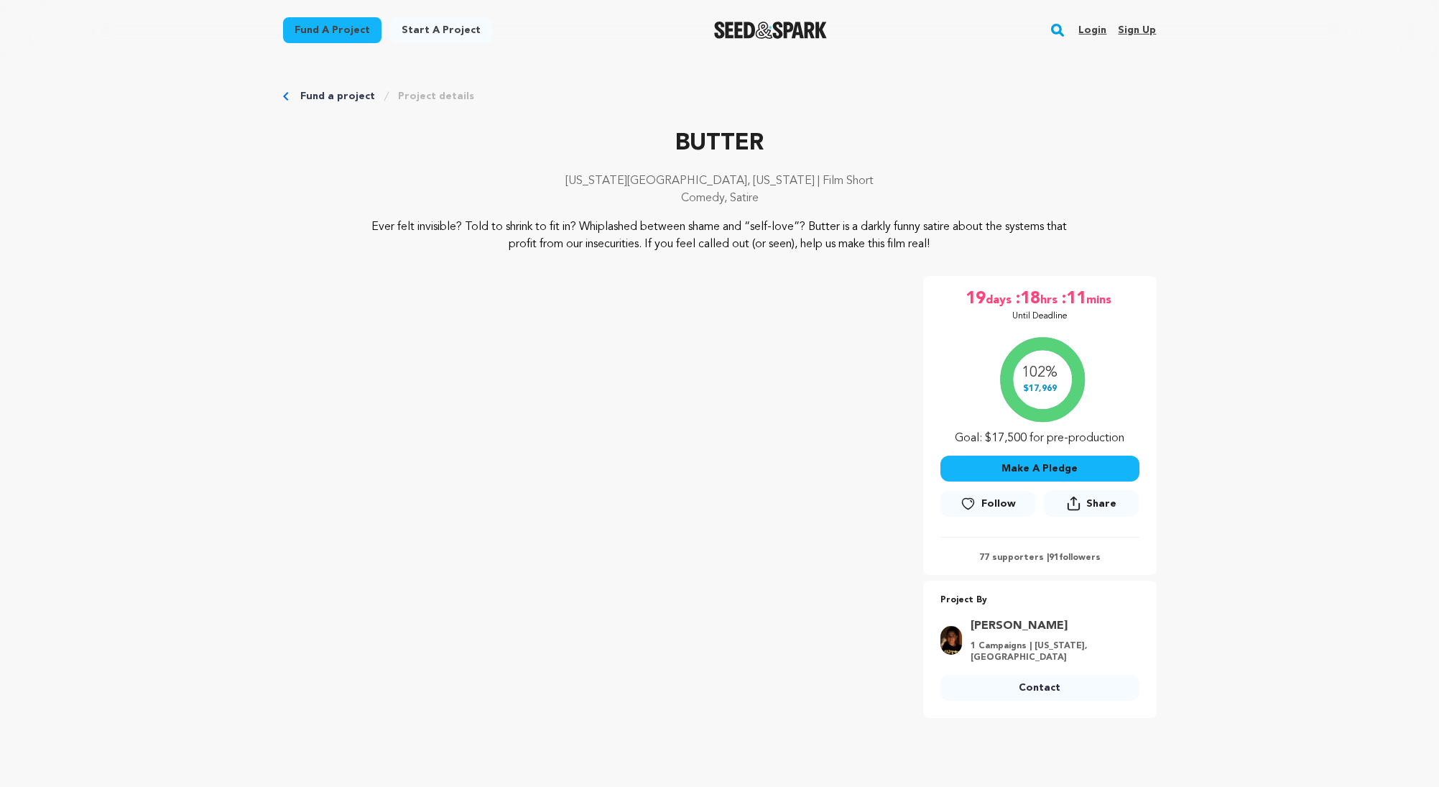
click at [336, 101] on link "Fund a project" at bounding box center [337, 96] width 75 height 14
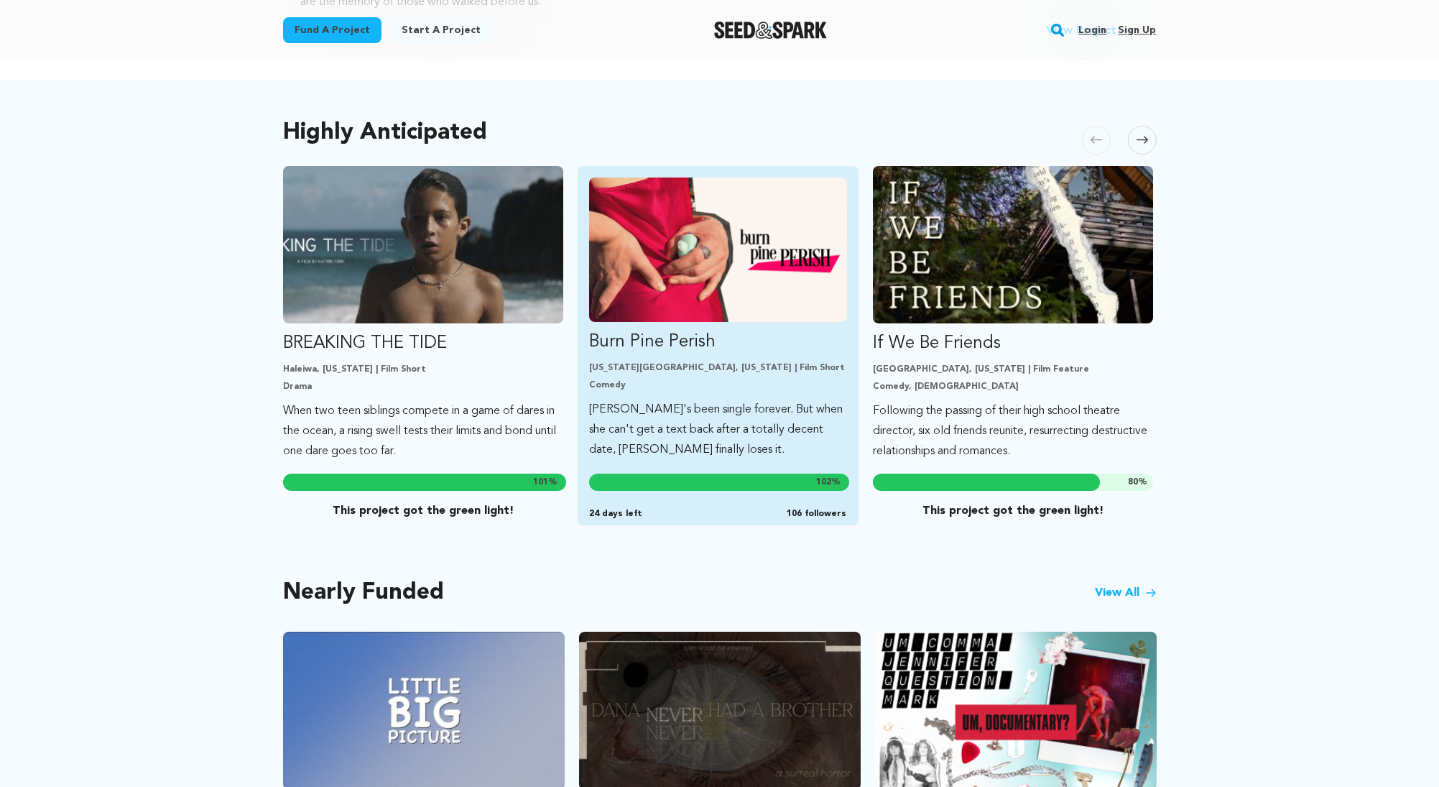
scroll to position [1004, 0]
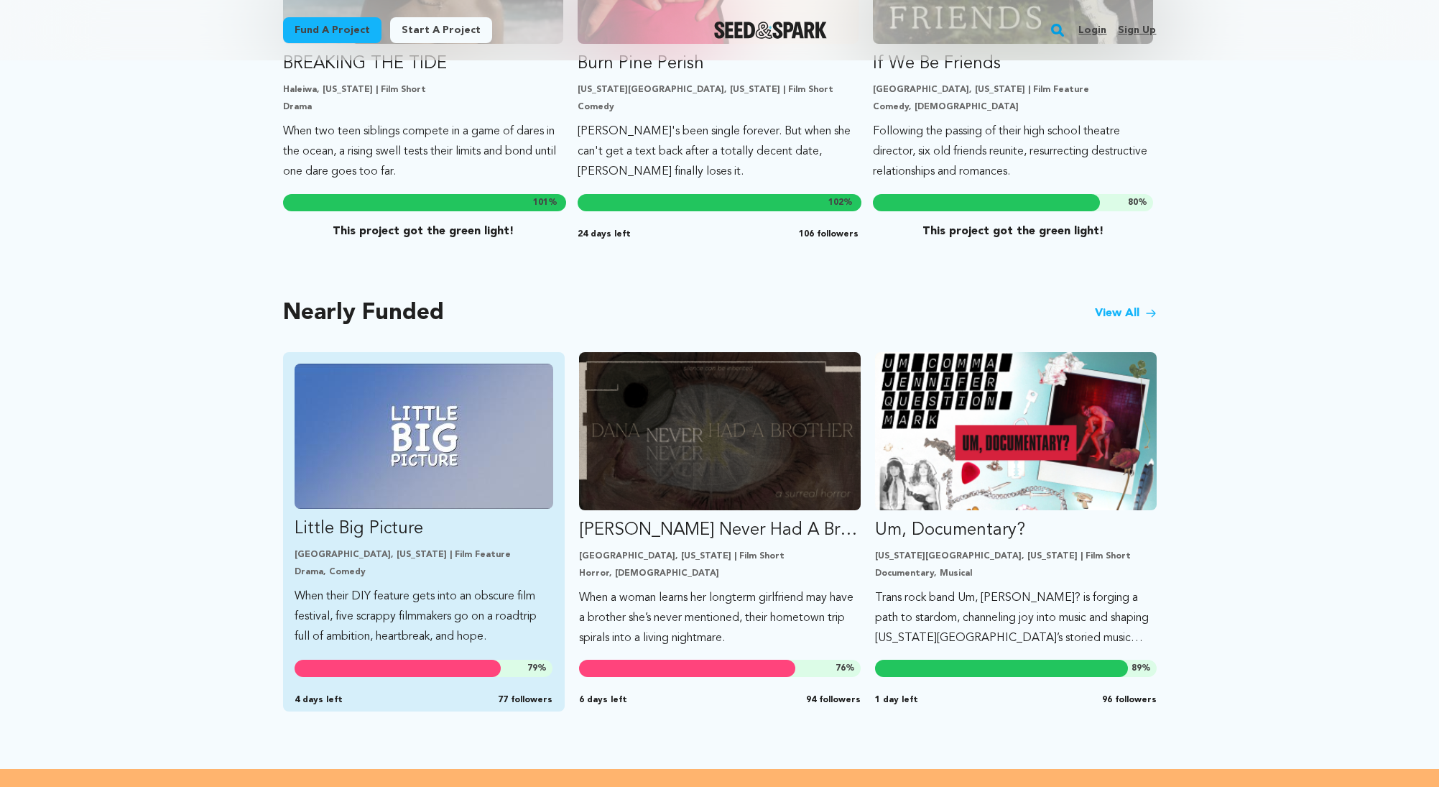
click at [362, 517] on p "Little Big Picture" at bounding box center [424, 528] width 259 height 23
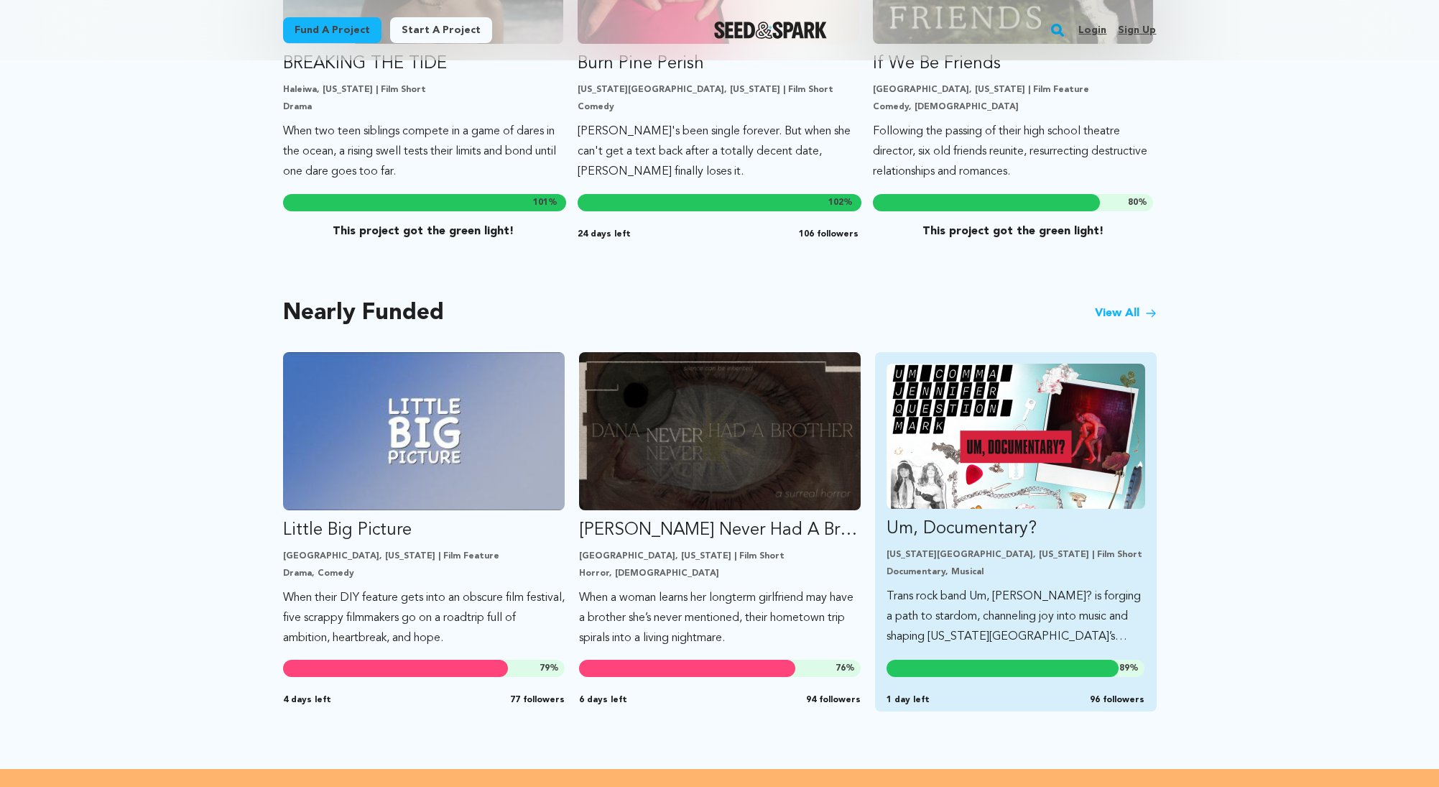
scroll to position [685, 0]
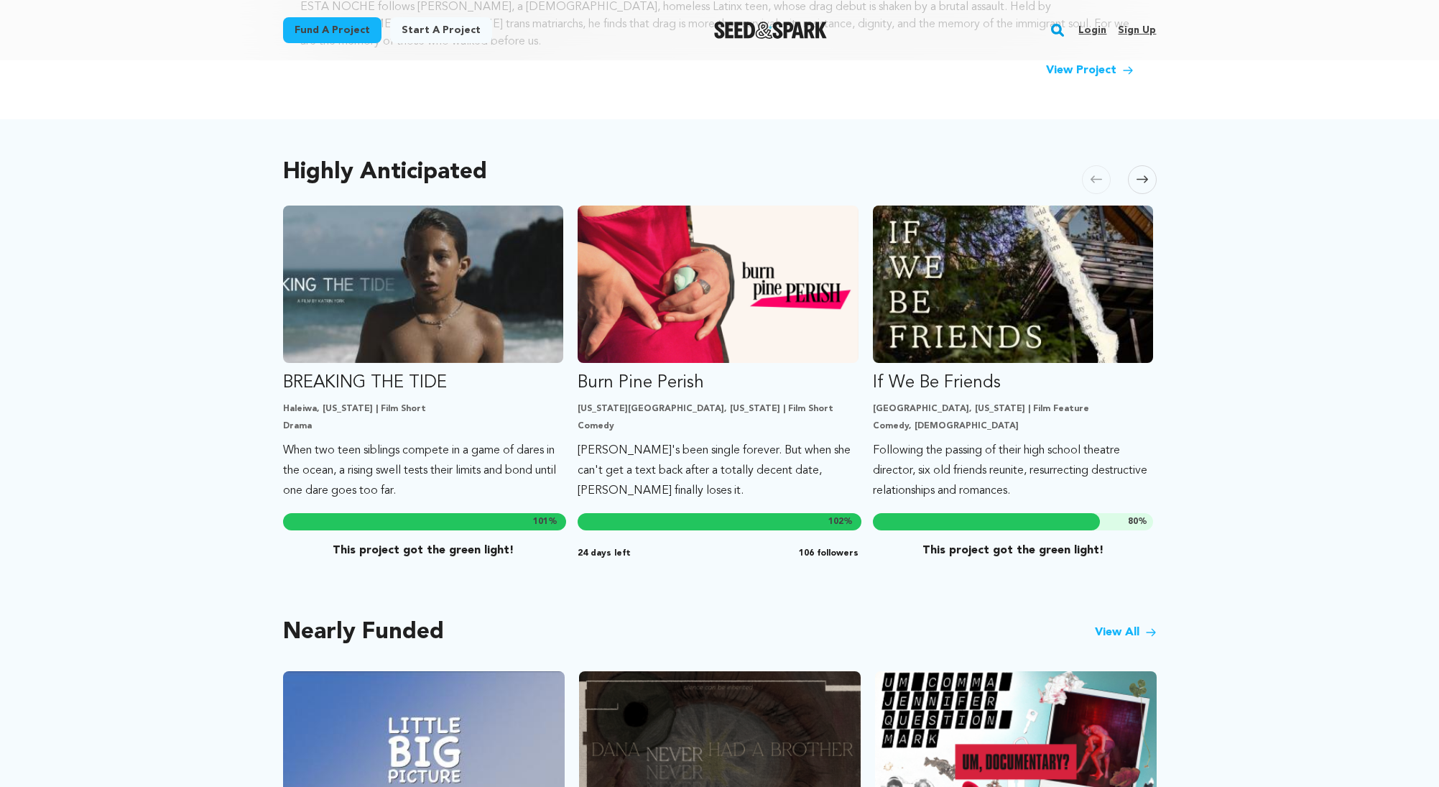
click at [1142, 174] on icon at bounding box center [1141, 179] width 11 height 11
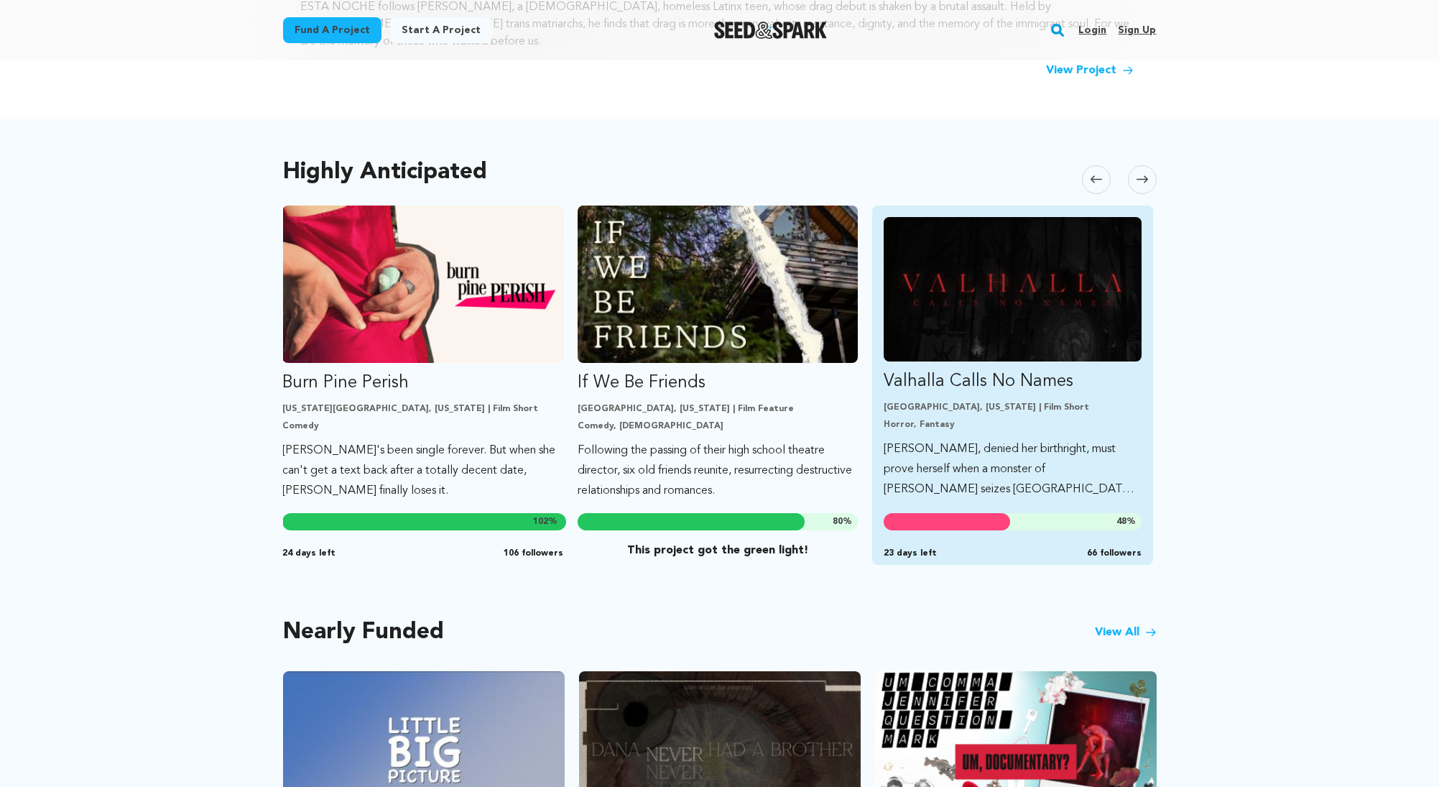
click at [1017, 298] on img "Fund Valhalla Calls No Names" at bounding box center [1013, 289] width 258 height 144
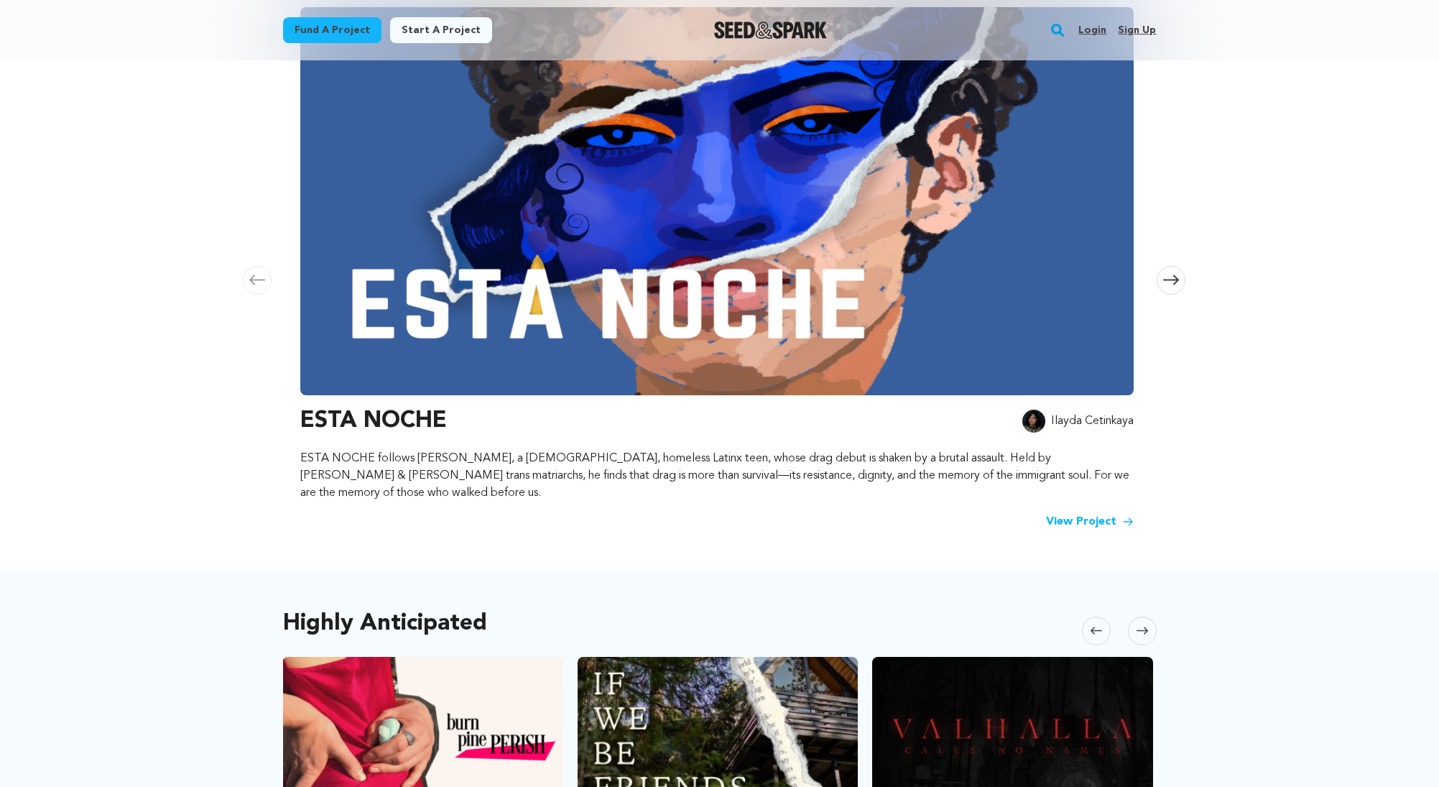
scroll to position [0, 0]
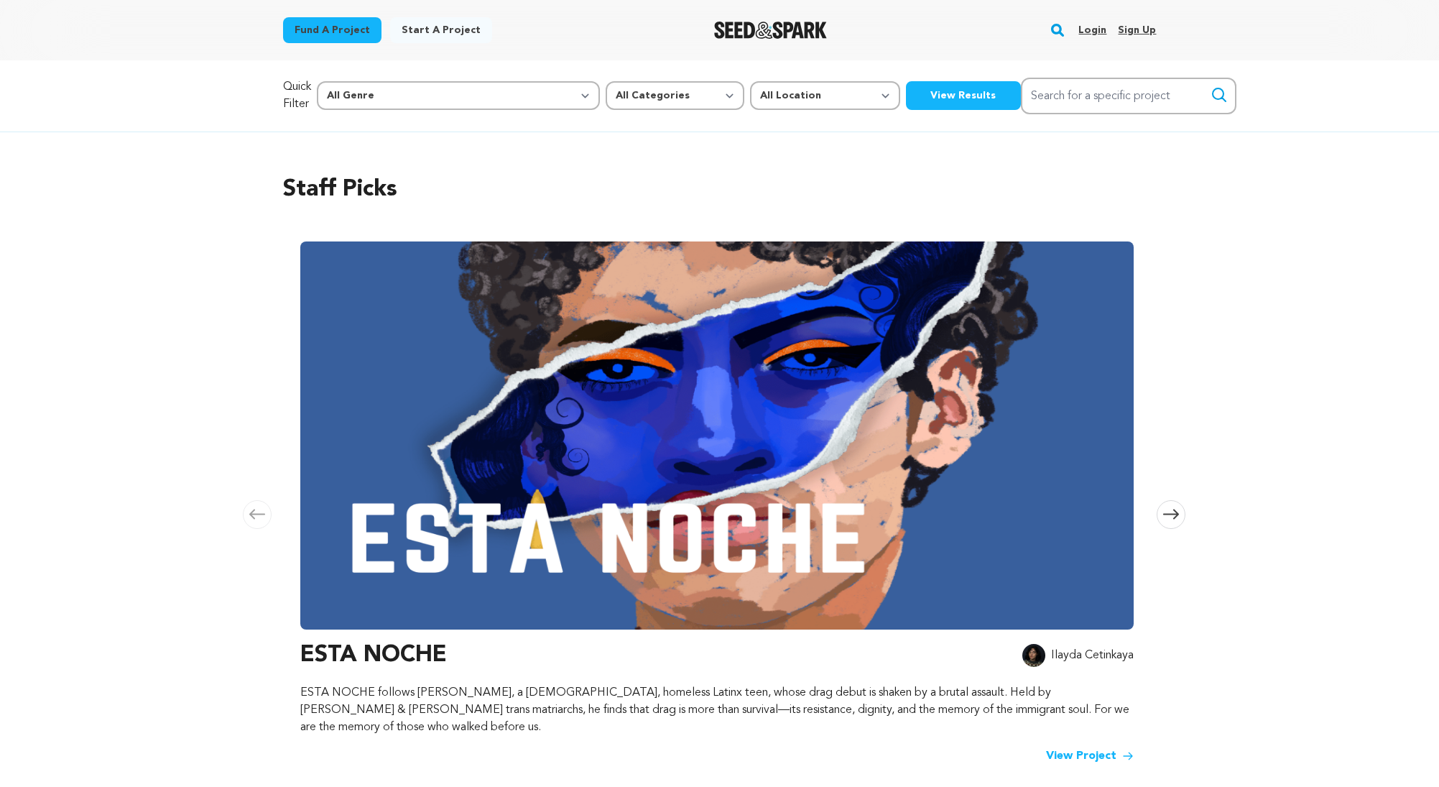
click at [603, 438] on img at bounding box center [716, 435] width 833 height 388
click at [378, 660] on h3 "ESTA NOCHE" at bounding box center [373, 655] width 147 height 34
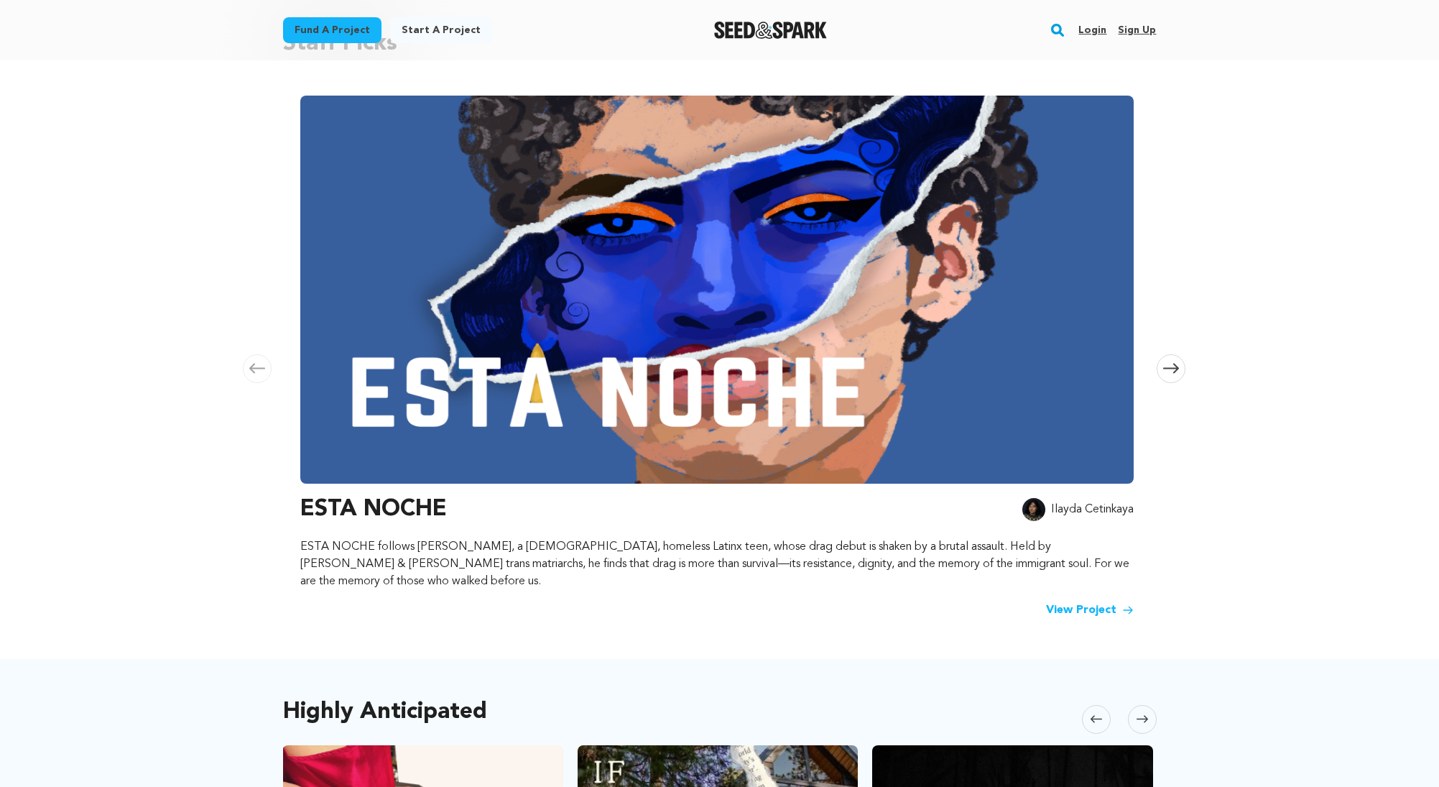
click at [1076, 601] on link "View Project" at bounding box center [1090, 609] width 88 height 17
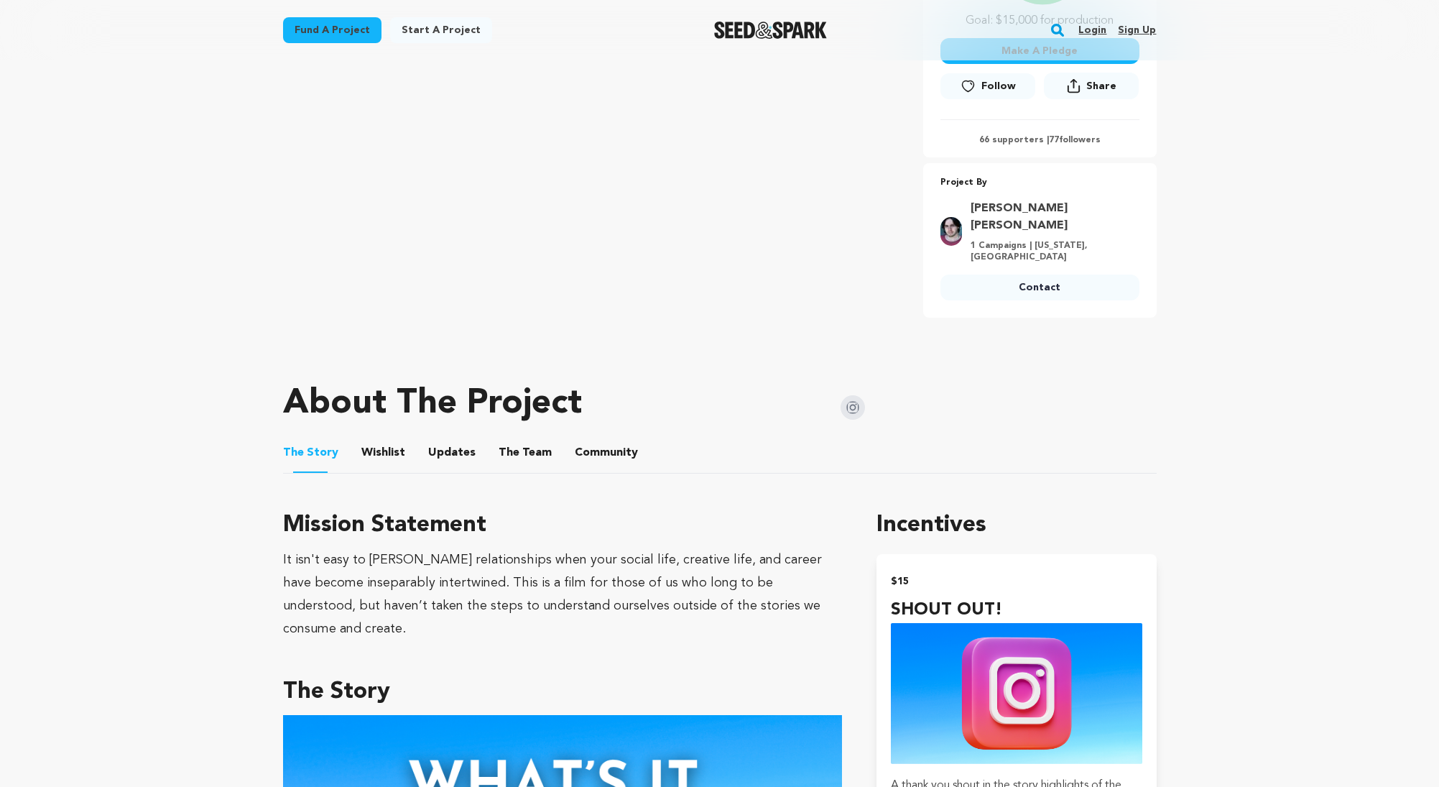
scroll to position [902, 0]
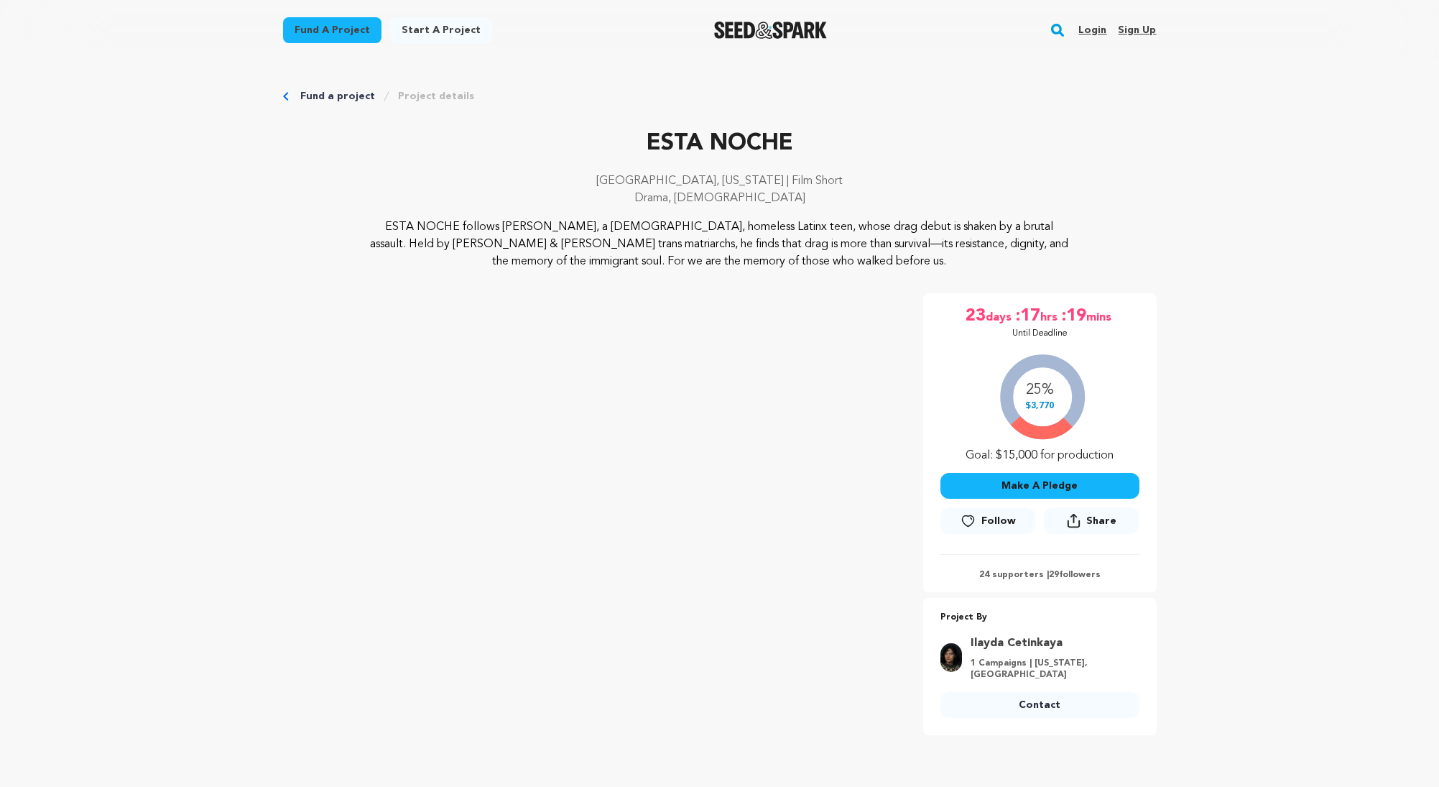
scroll to position [486, 0]
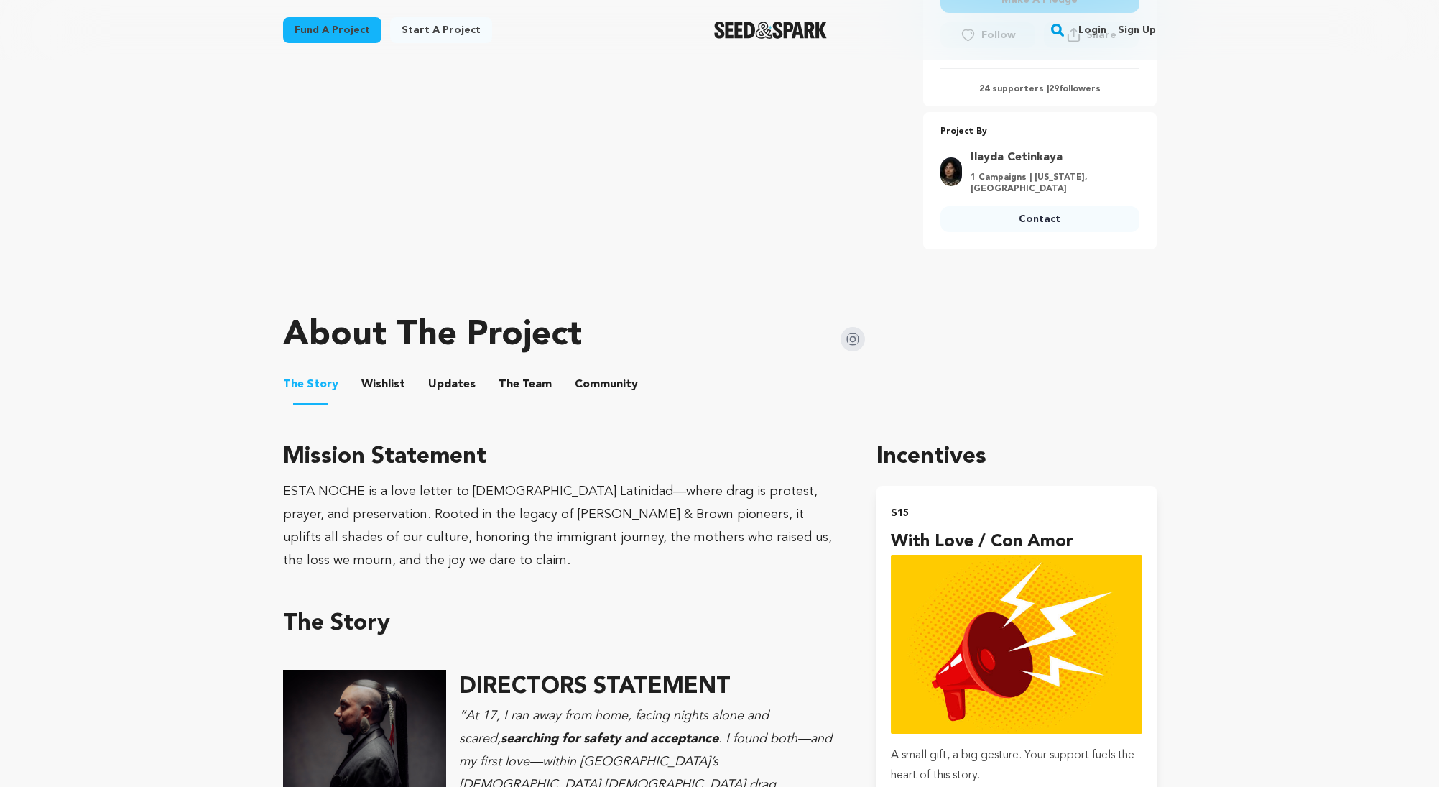
click at [371, 378] on button "Wishlist" at bounding box center [383, 387] width 34 height 34
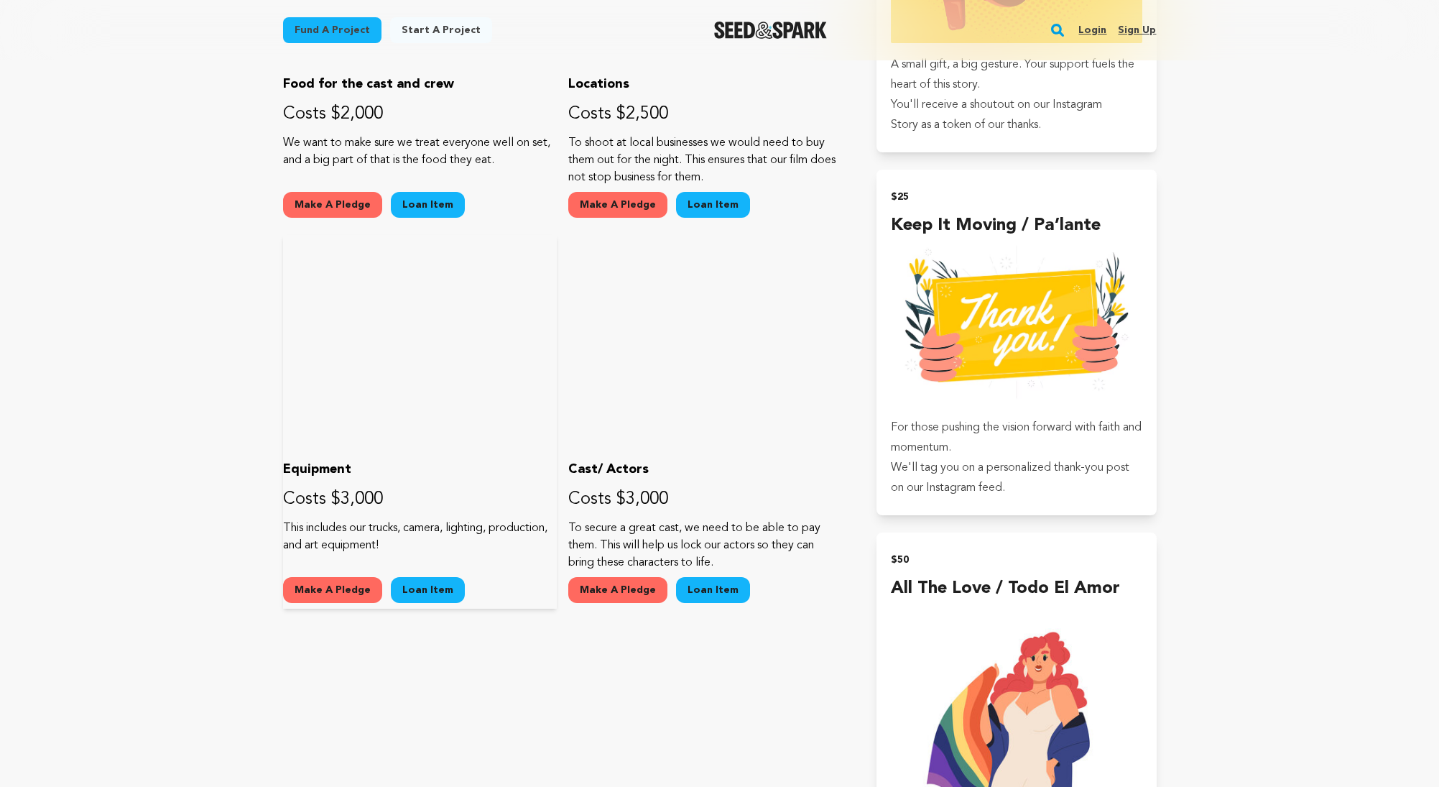
scroll to position [530, 0]
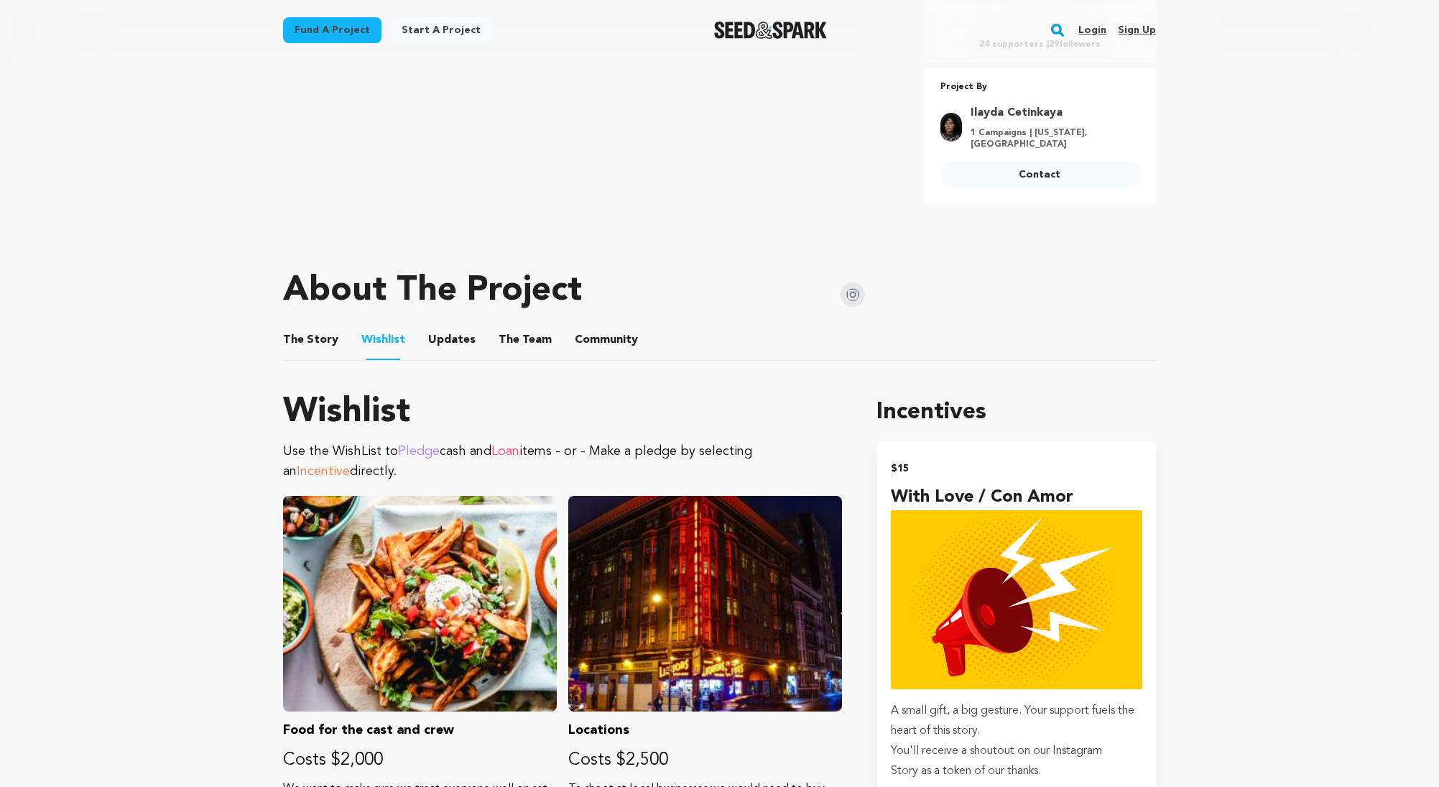
click at [462, 336] on button "Updates" at bounding box center [452, 342] width 34 height 34
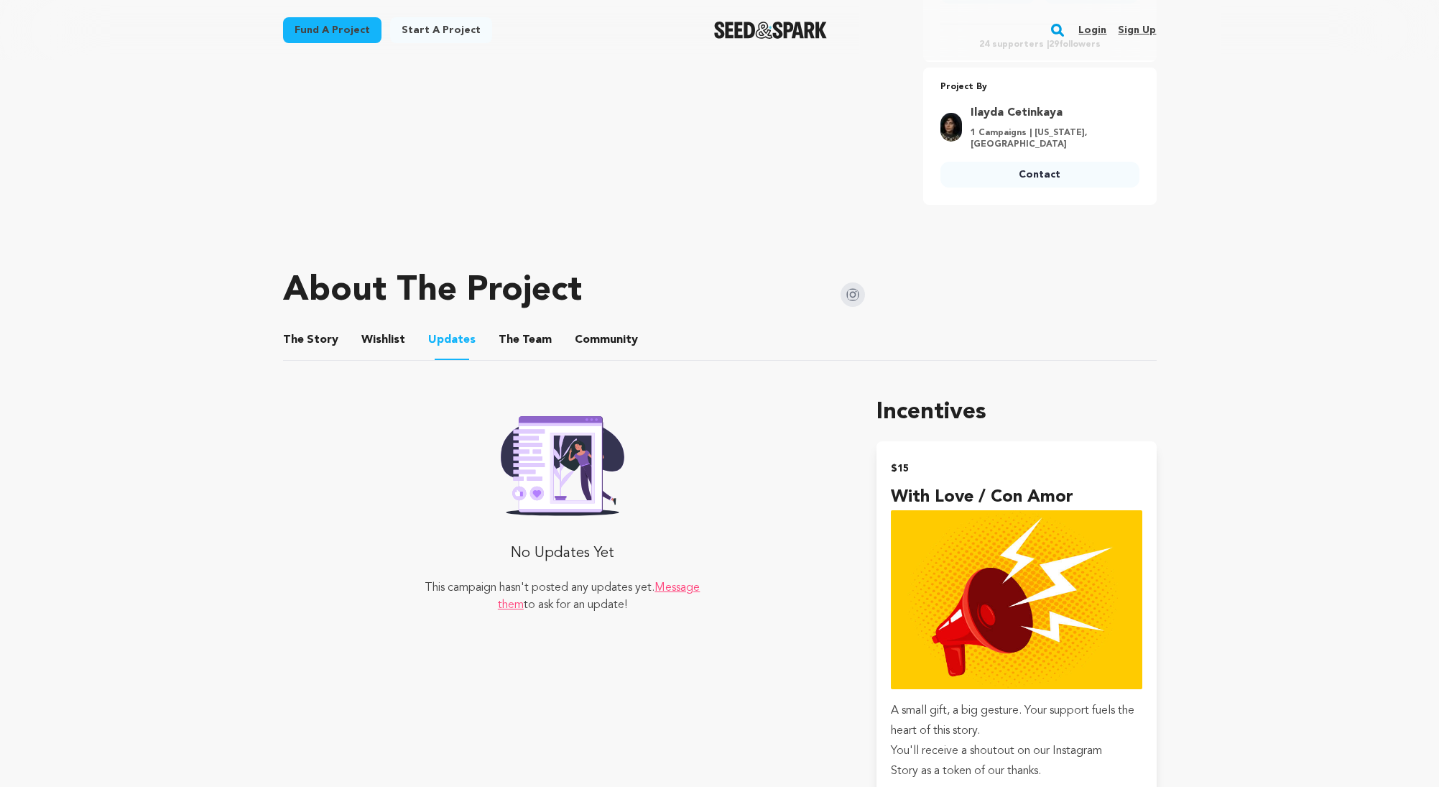
click at [386, 346] on button "Wishlist" at bounding box center [383, 342] width 34 height 34
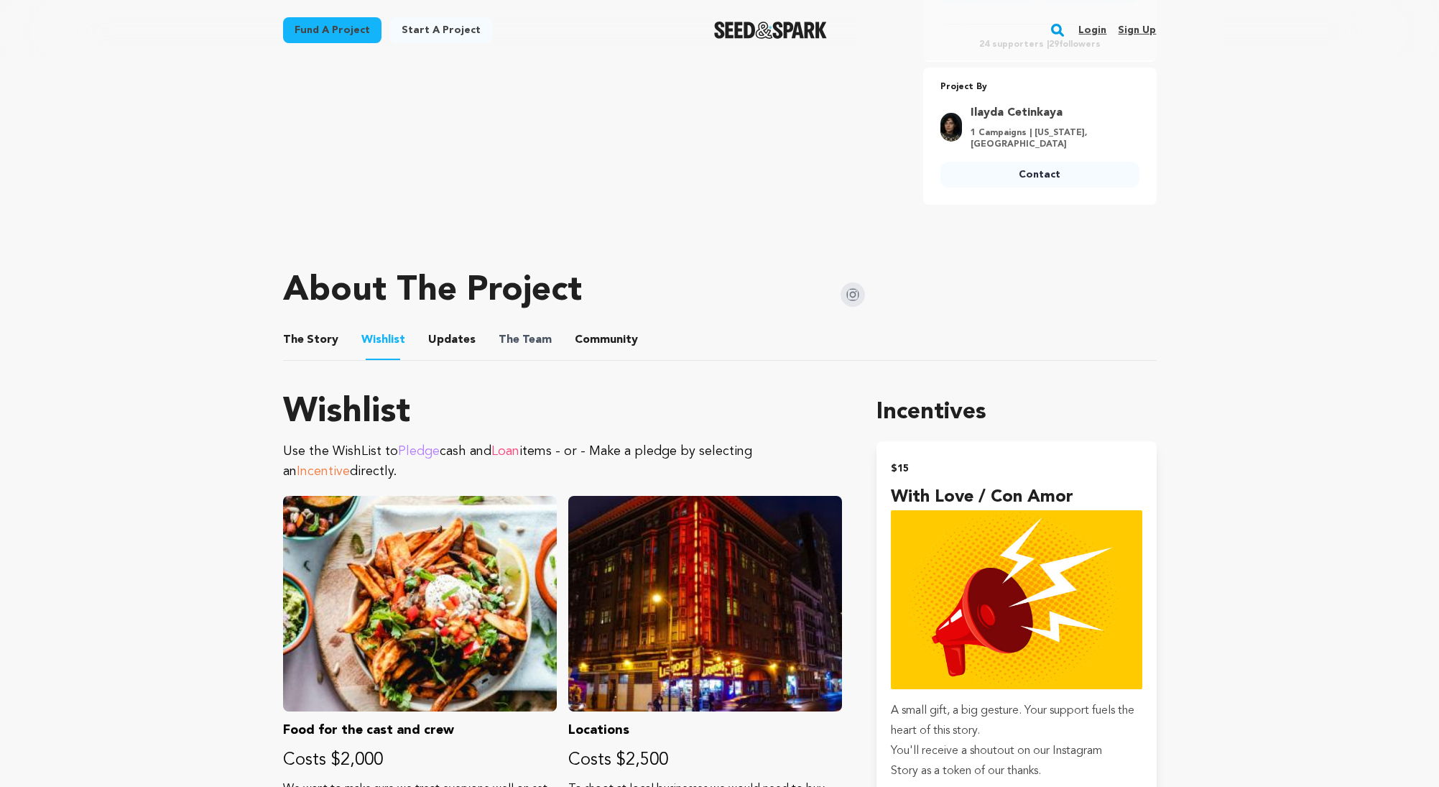
click at [499, 338] on span "The" at bounding box center [509, 339] width 21 height 17
click at [508, 336] on button "The Team" at bounding box center [525, 342] width 34 height 34
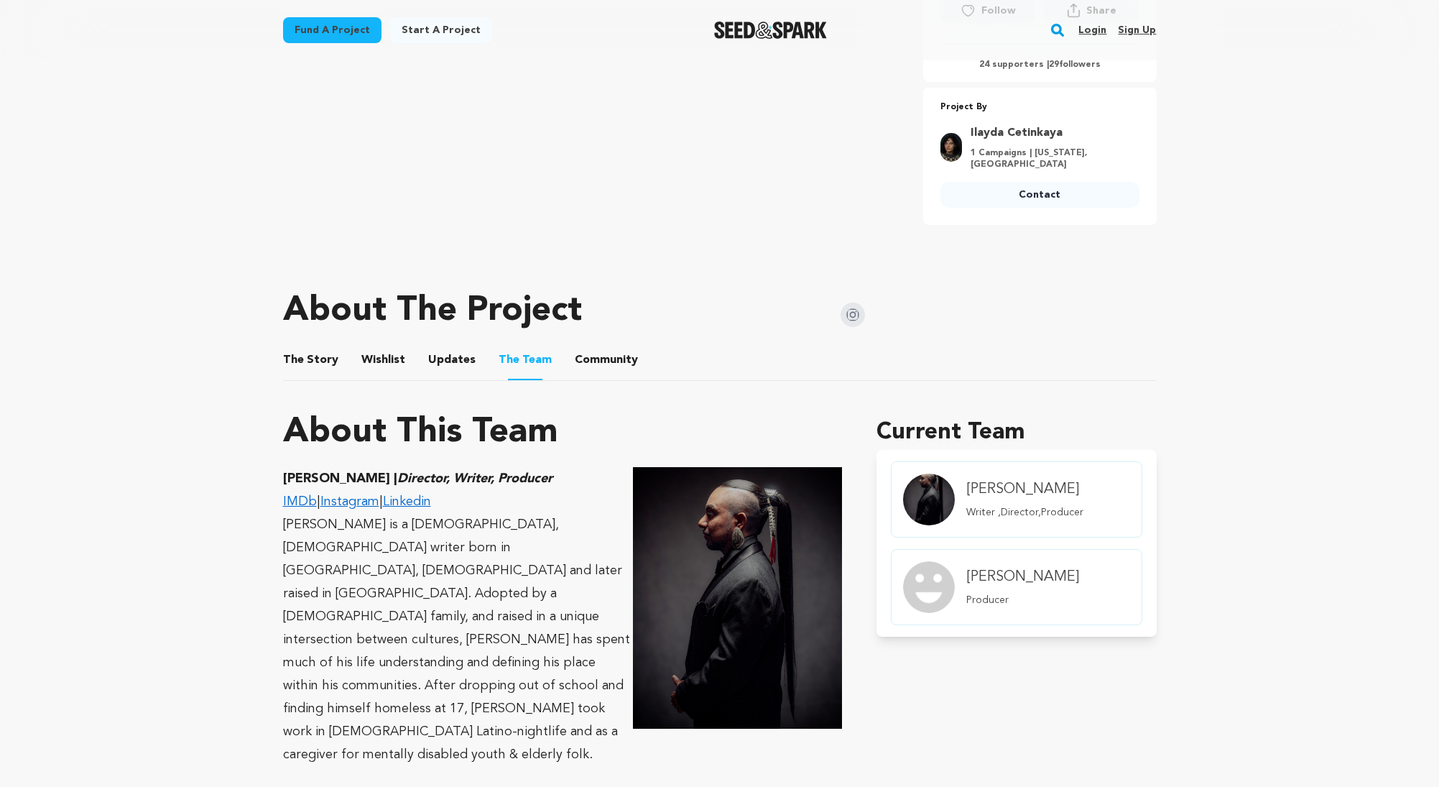
scroll to position [337, 0]
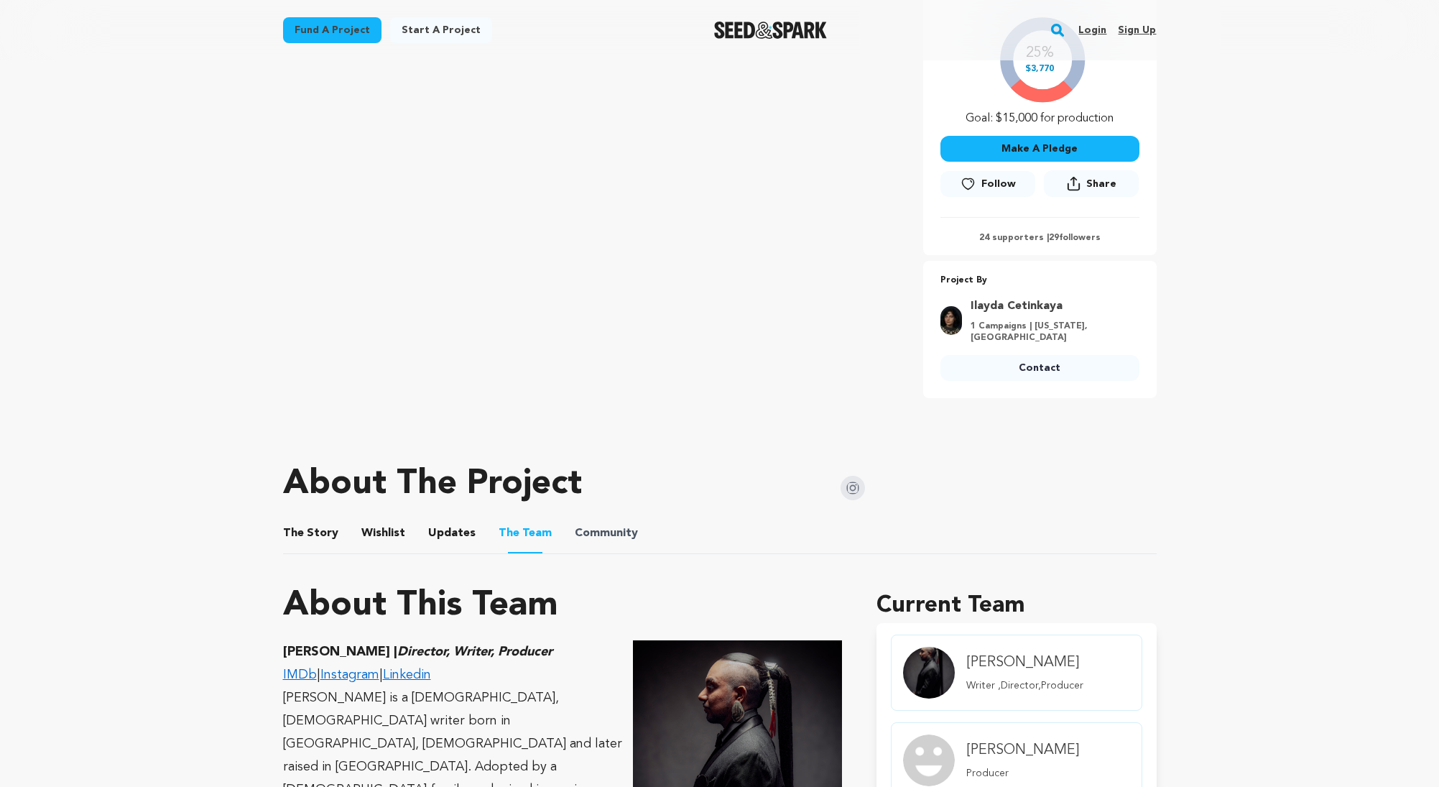
click at [575, 538] on span "Community" at bounding box center [606, 532] width 63 height 17
click at [302, 536] on button "The Story" at bounding box center [310, 536] width 34 height 34
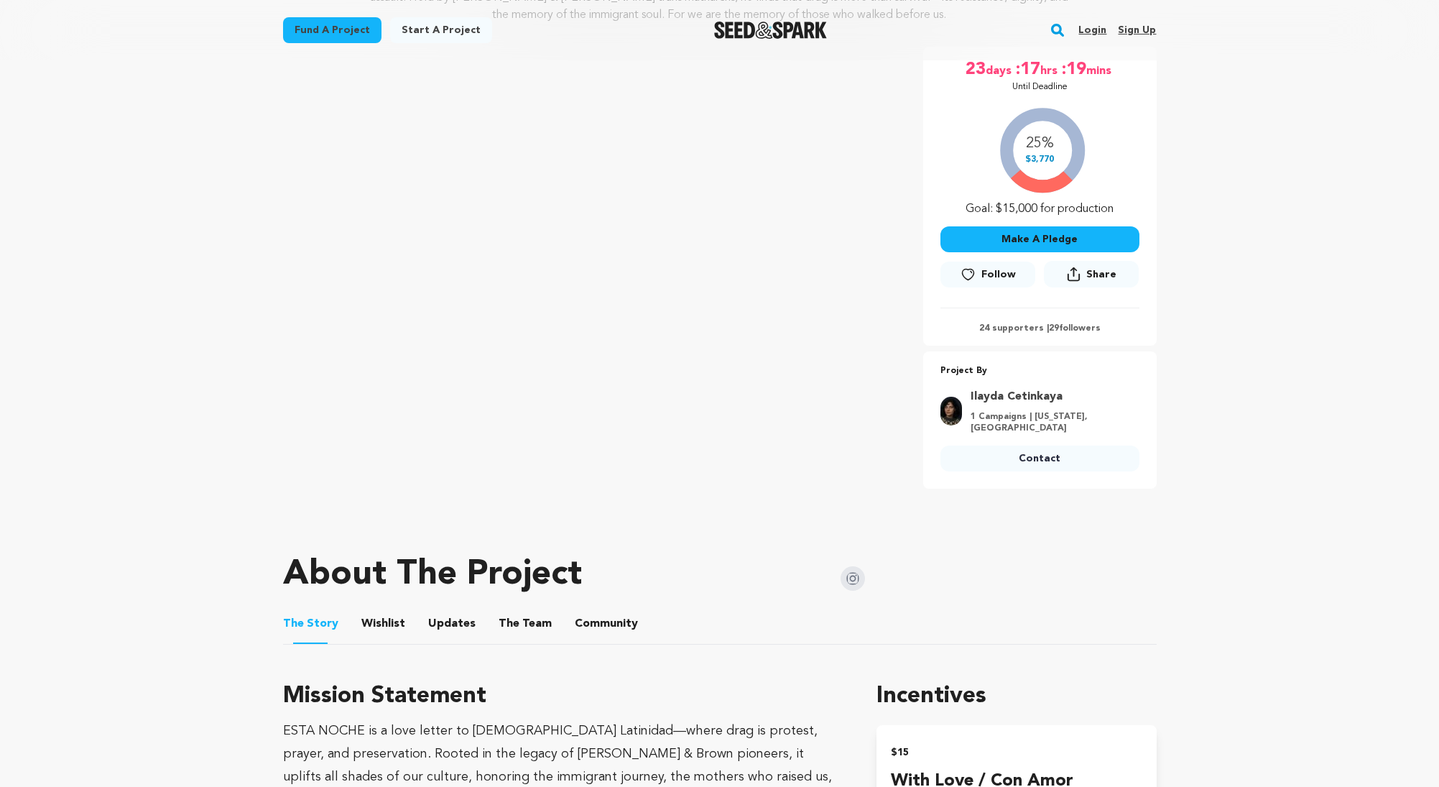
scroll to position [94, 0]
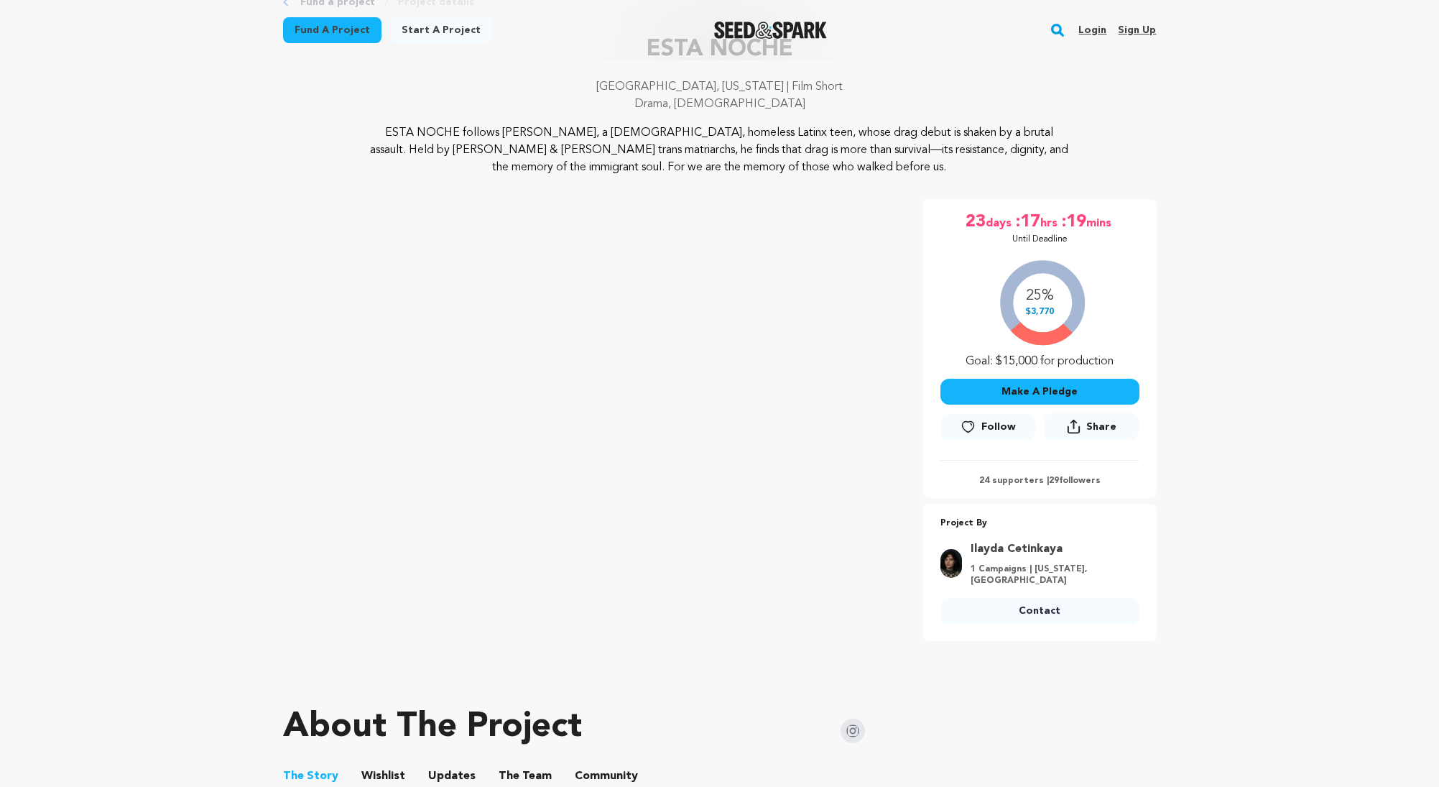
click at [777, 35] on img "Seed&Spark Homepage" at bounding box center [770, 30] width 113 height 17
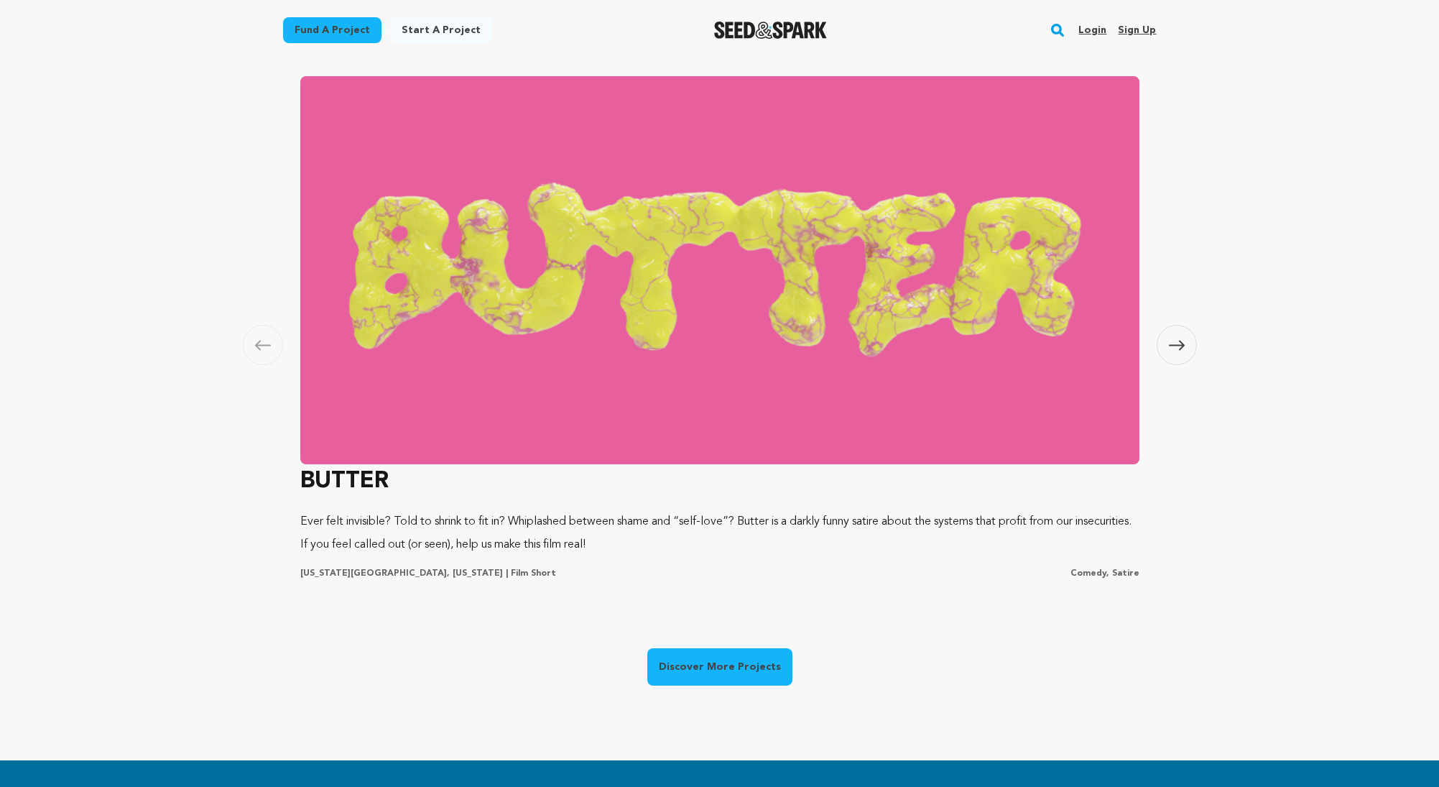
scroll to position [0, 388]
click at [1187, 356] on span at bounding box center [1177, 345] width 40 height 40
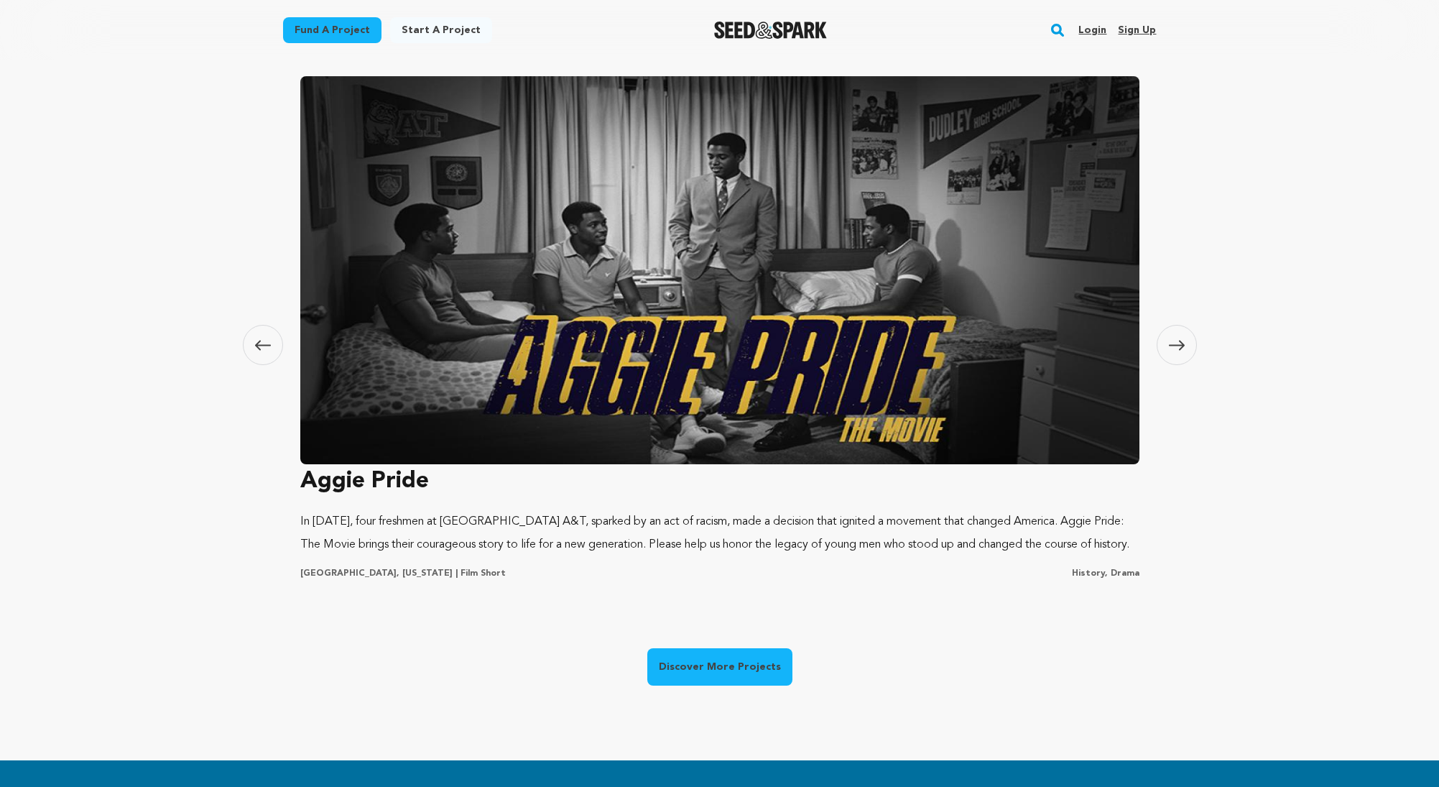
click at [1183, 353] on span at bounding box center [1177, 345] width 40 height 40
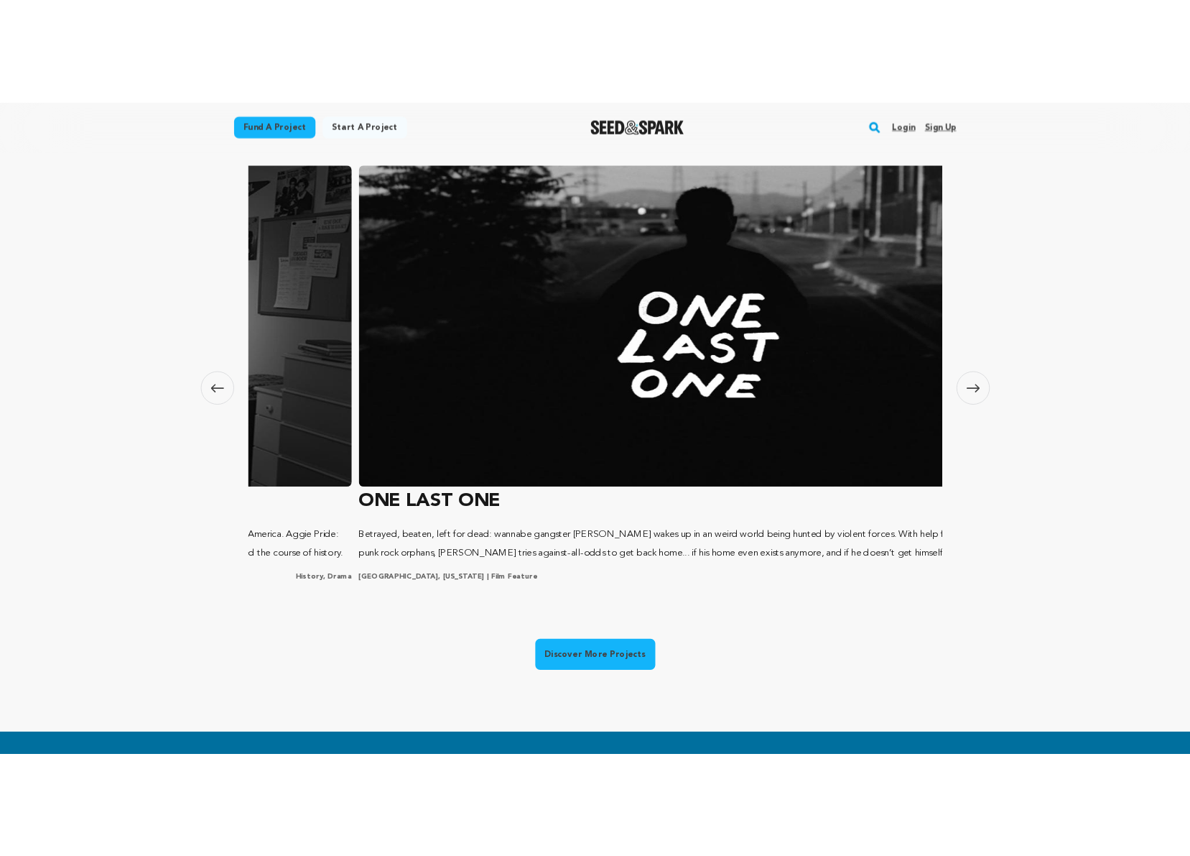
scroll to position [0, 1695]
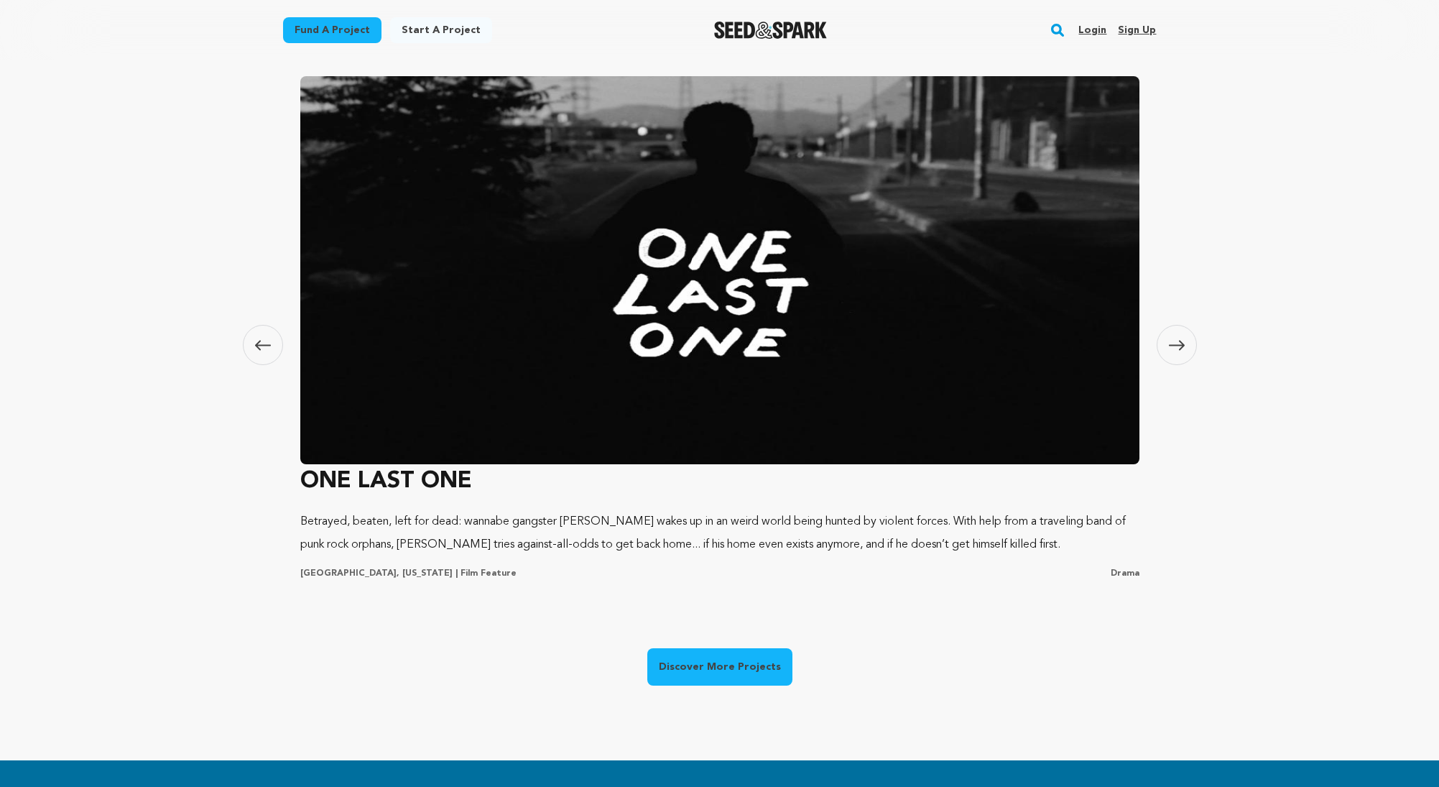
click at [385, 480] on h3 "ONE LAST ONE" at bounding box center [719, 481] width 839 height 34
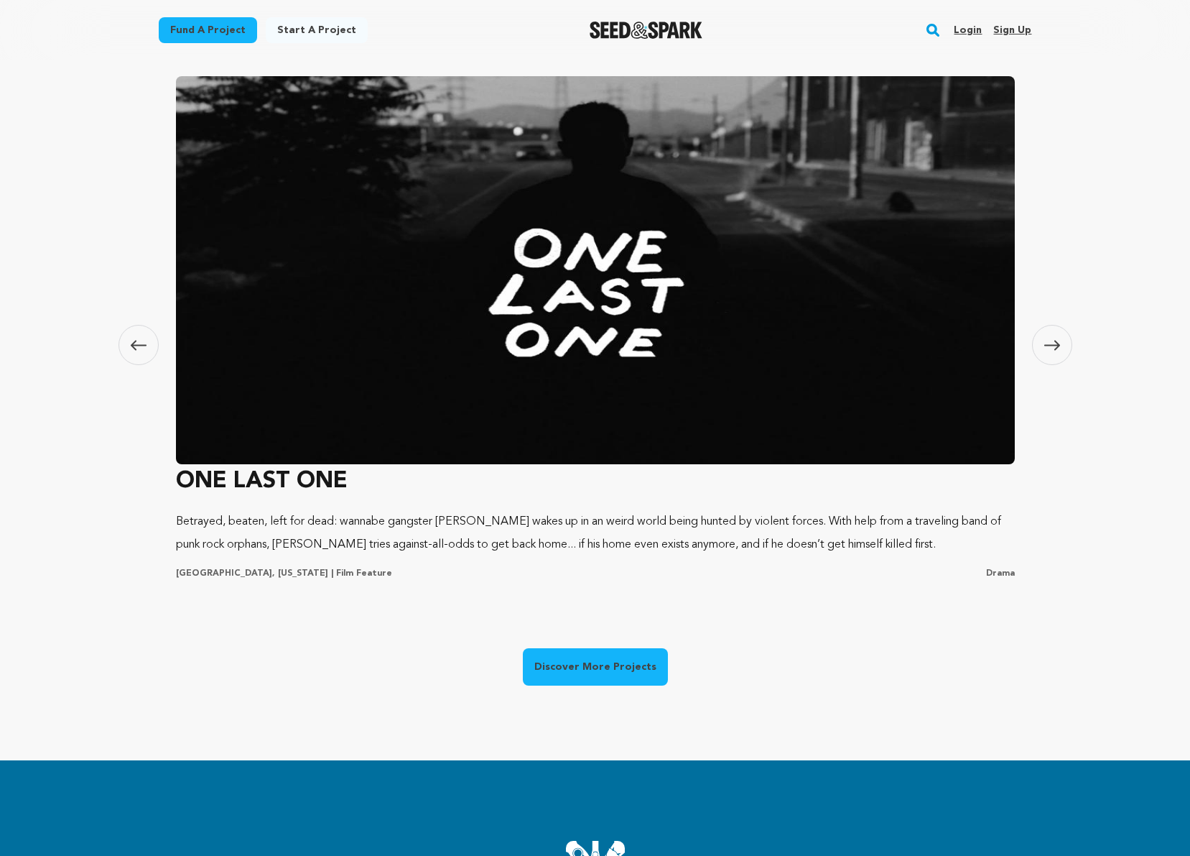
scroll to position [0, 0]
click at [1042, 346] on span at bounding box center [1052, 345] width 40 height 40
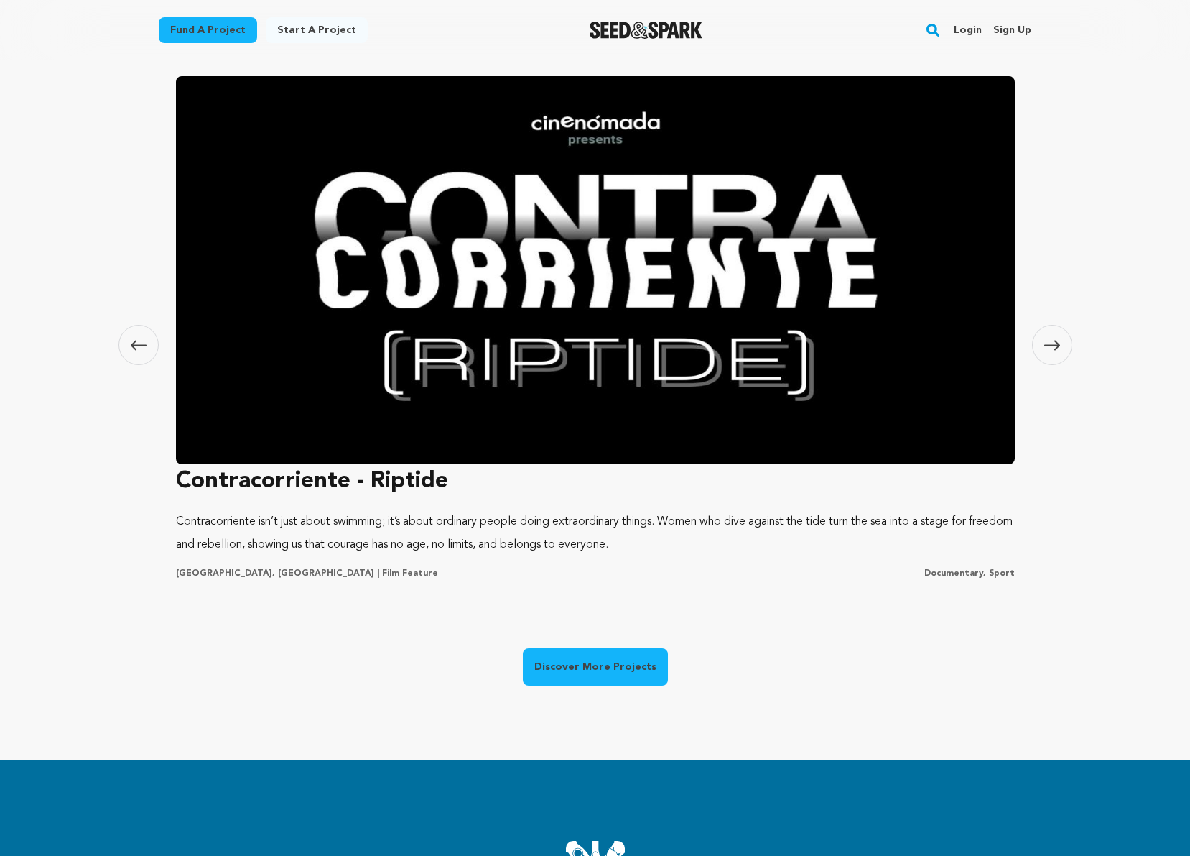
click at [1054, 346] on icon at bounding box center [1053, 345] width 16 height 11
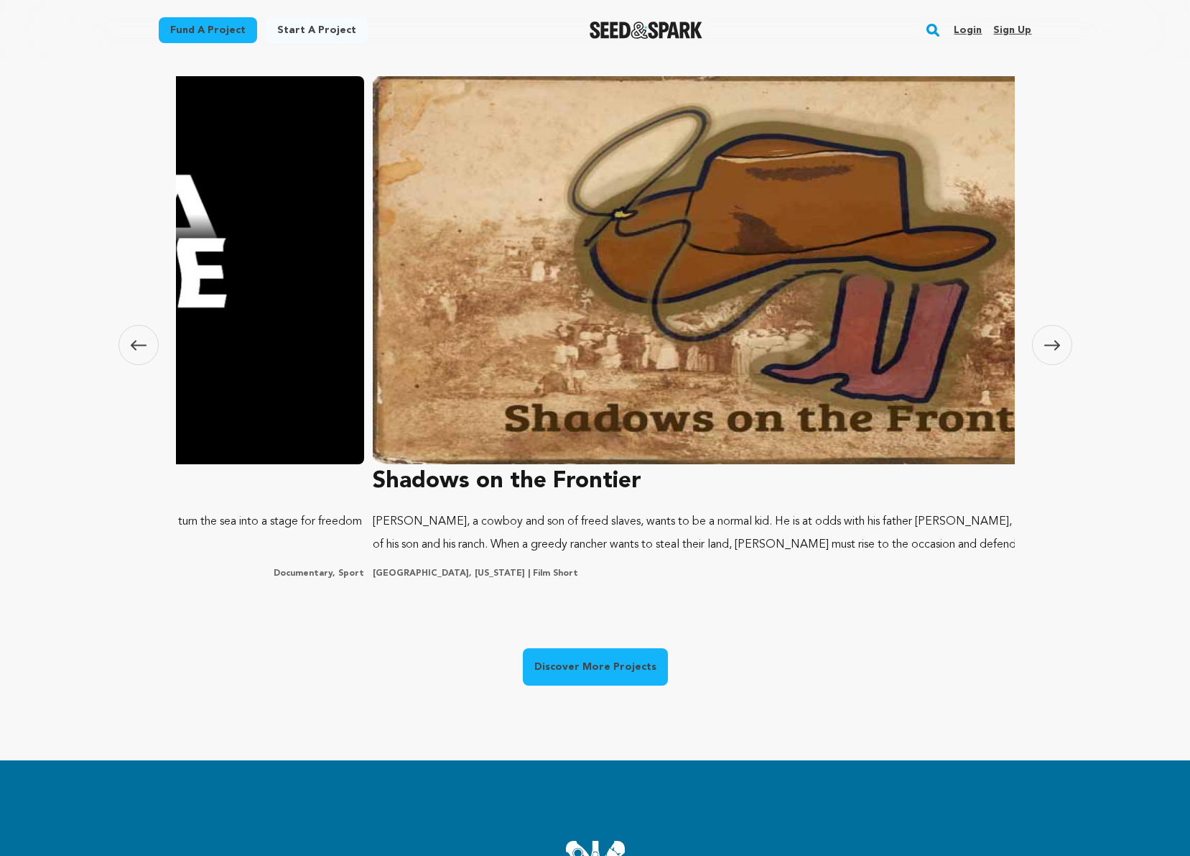
scroll to position [0, 3391]
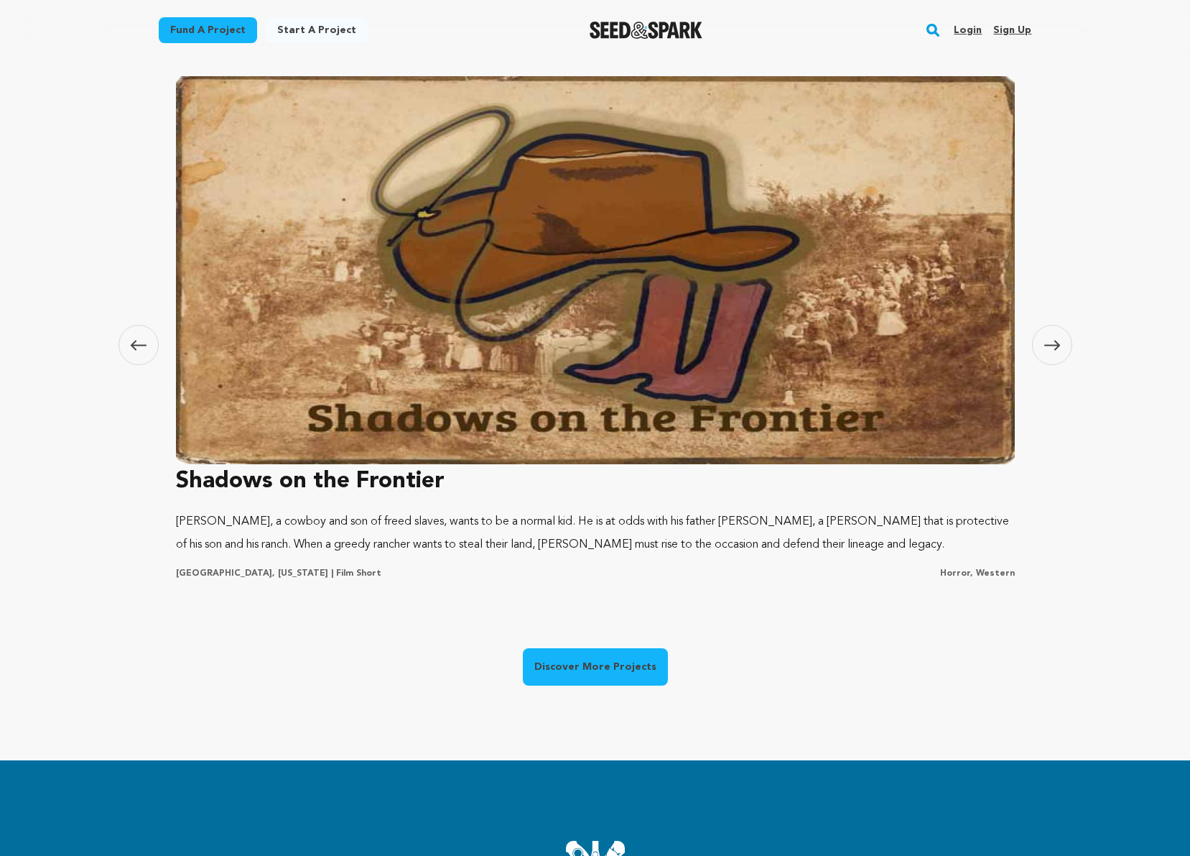
click at [1066, 335] on span at bounding box center [1052, 345] width 40 height 40
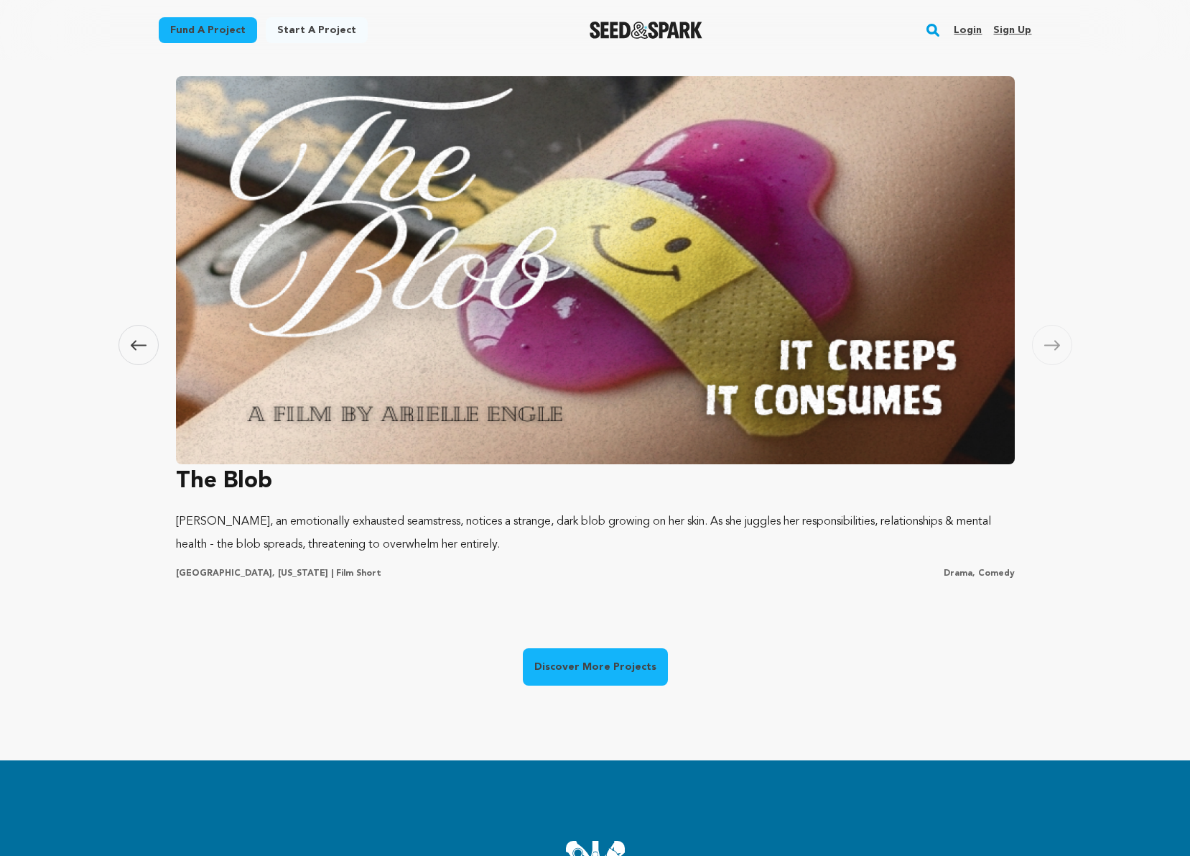
scroll to position [0, 0]
click at [245, 478] on h3 "The Blob" at bounding box center [595, 481] width 839 height 34
